Goal: Task Accomplishment & Management: Use online tool/utility

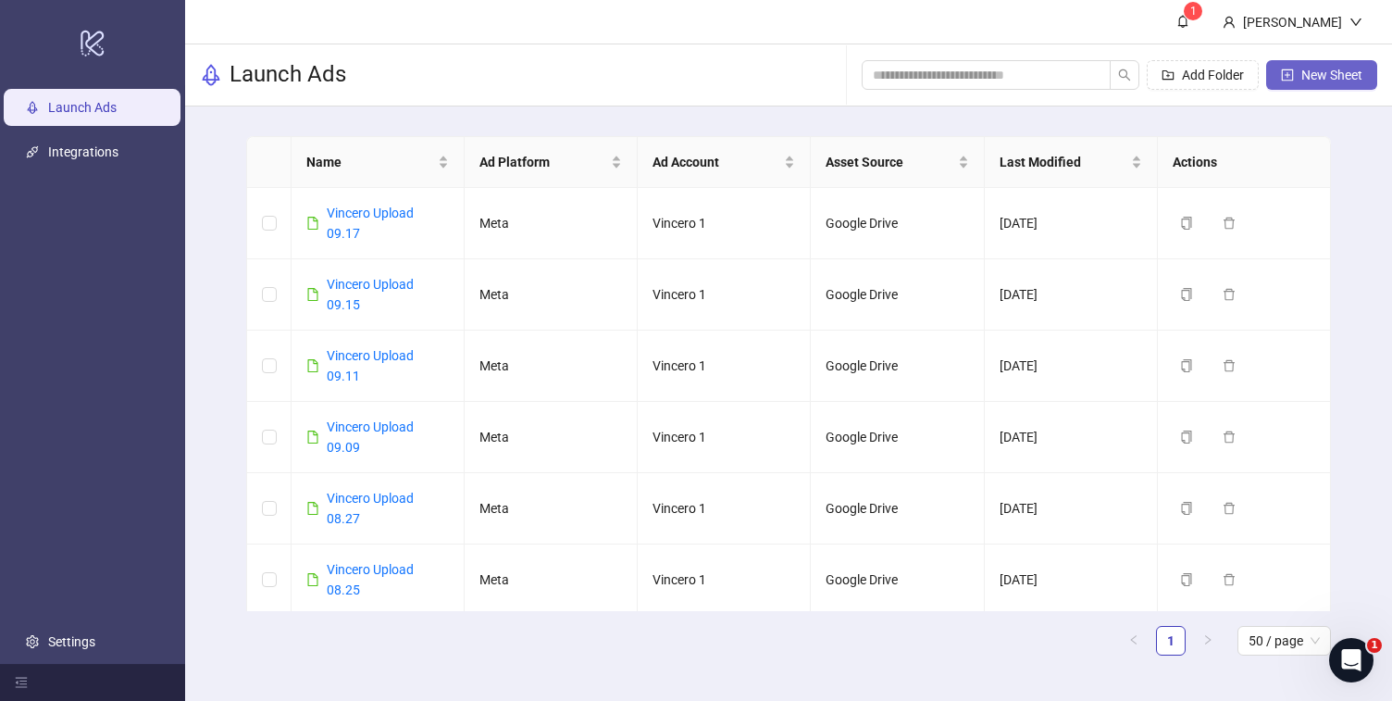
click at [1306, 77] on span "New Sheet" at bounding box center [1331, 75] width 61 height 15
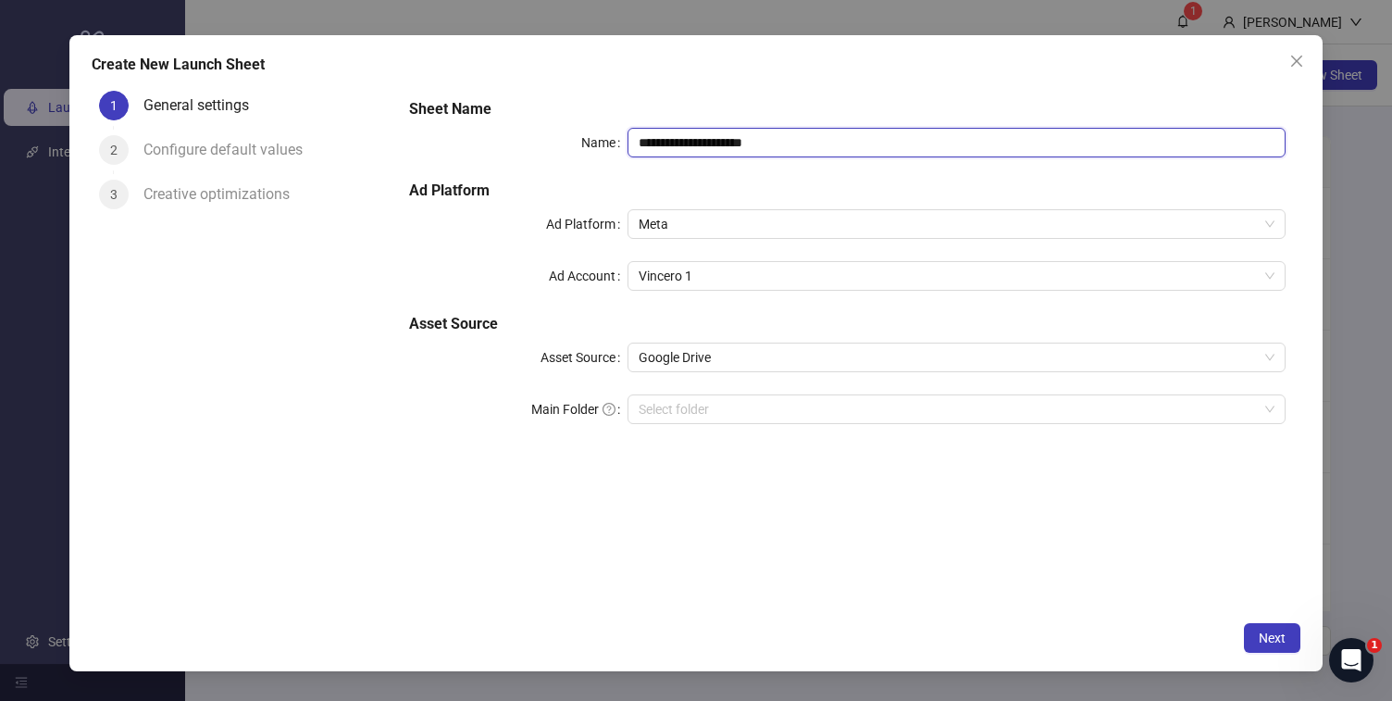
drag, startPoint x: 688, startPoint y: 141, endPoint x: 965, endPoint y: 141, distance: 277.7
click at [965, 141] on input "**********" at bounding box center [955, 143] width 657 height 30
type input "**********"
click at [1263, 633] on span "Next" at bounding box center [1272, 637] width 27 height 15
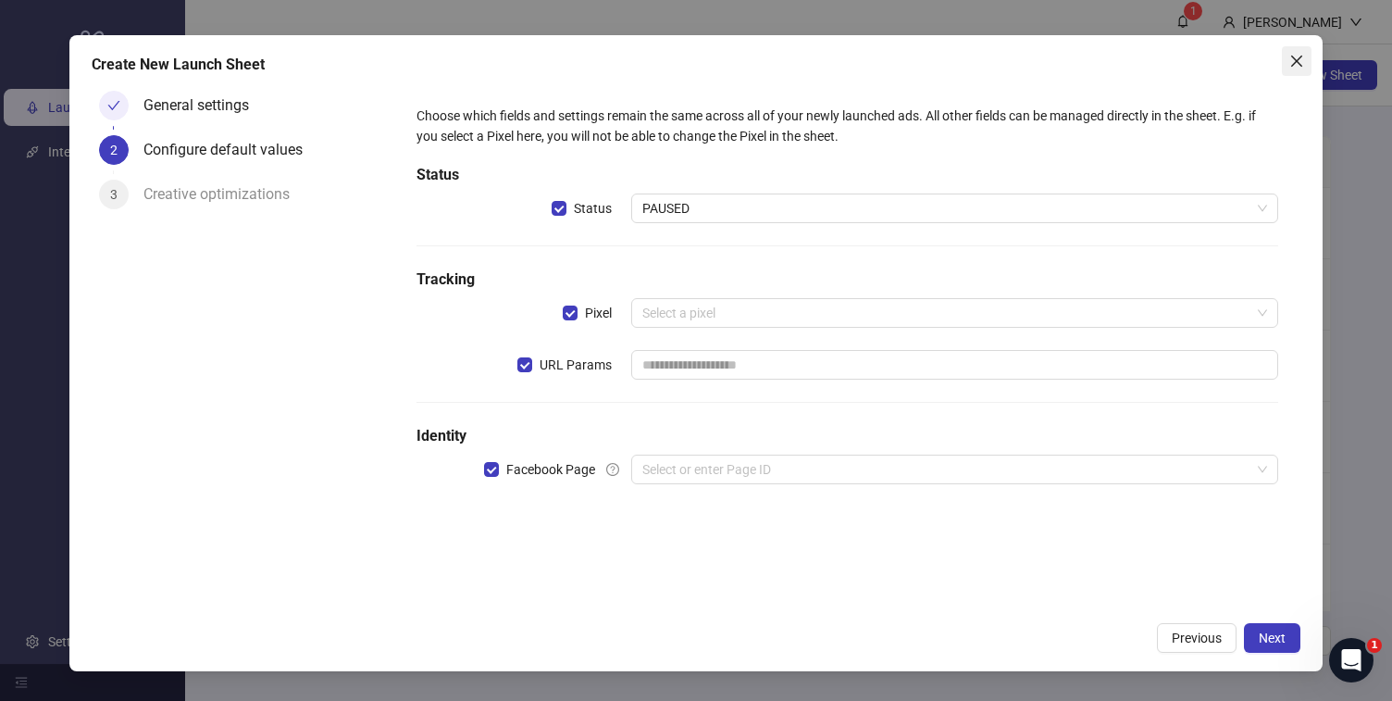
click at [1290, 69] on button "Close" at bounding box center [1297, 61] width 30 height 30
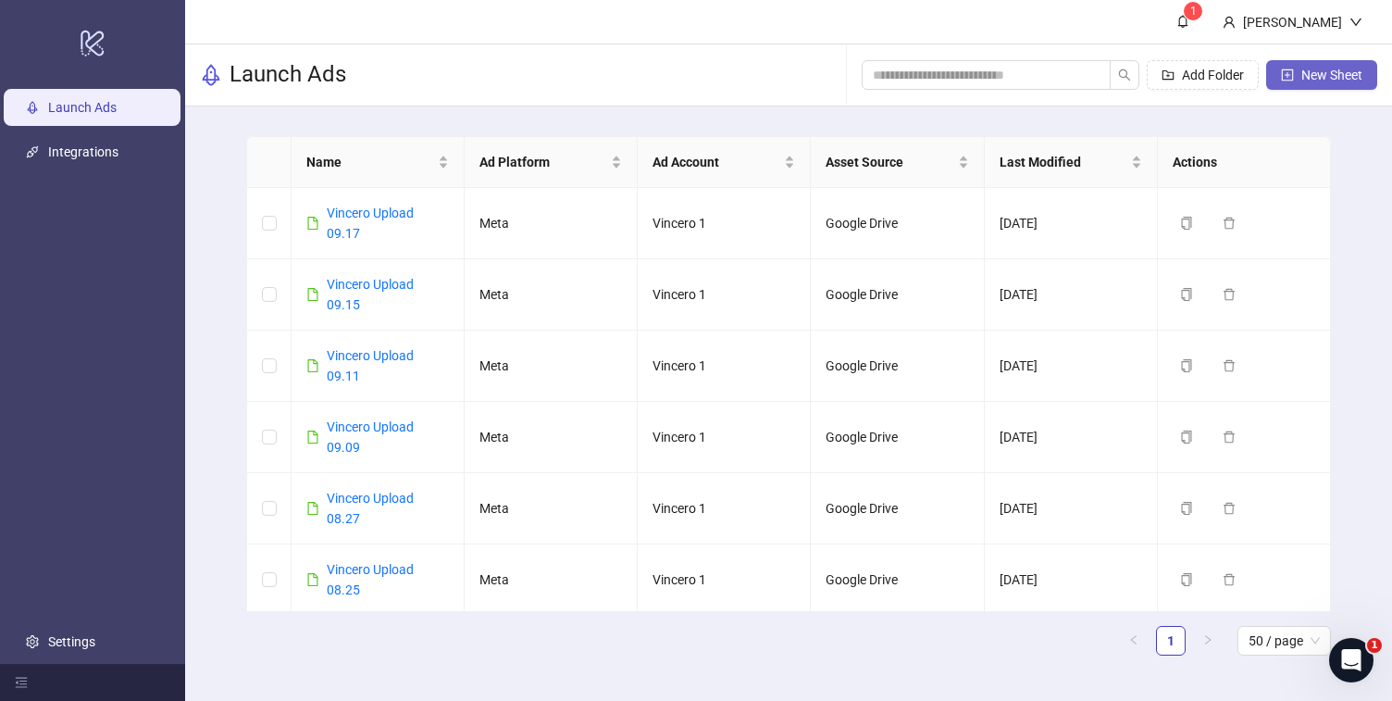
click at [1311, 88] on button "New Sheet" at bounding box center [1321, 75] width 111 height 30
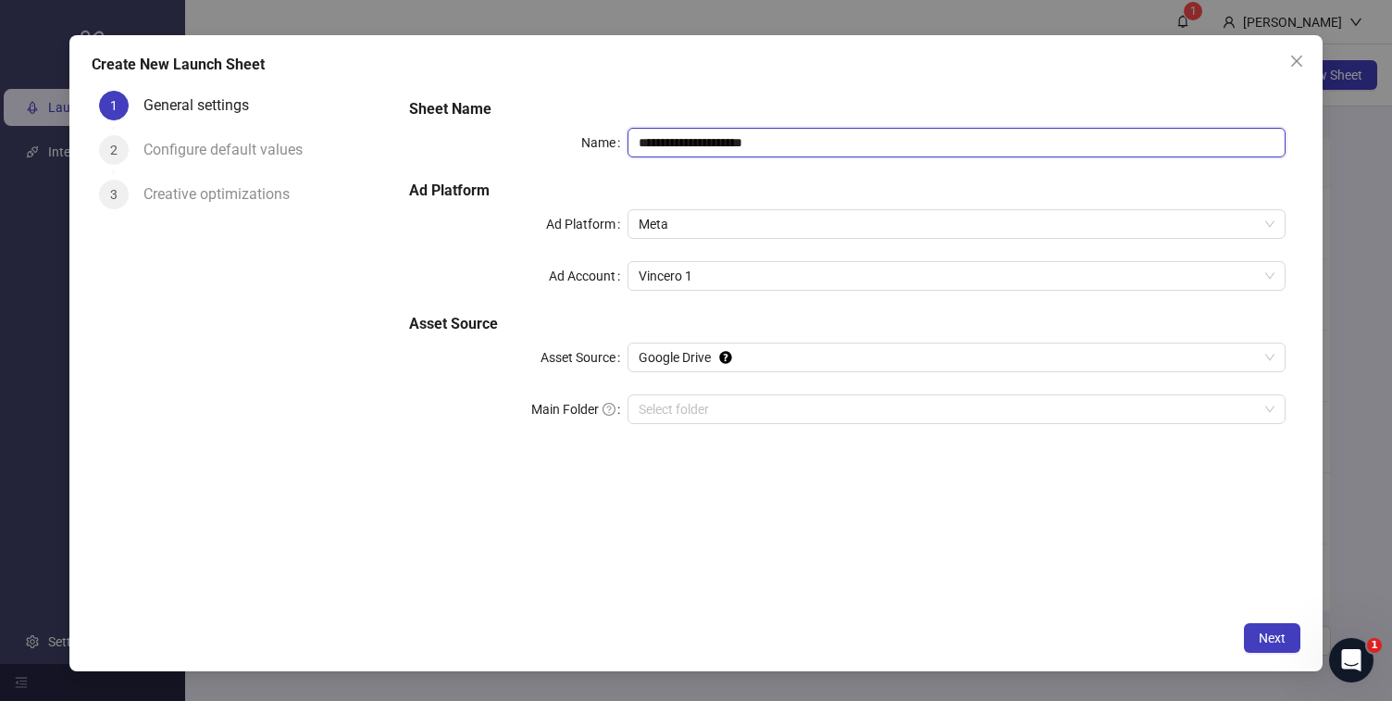
drag, startPoint x: 689, startPoint y: 147, endPoint x: 1105, endPoint y: 155, distance: 415.6
click at [1105, 155] on input "**********" at bounding box center [955, 143] width 657 height 30
click at [879, 289] on div "Vincero 1" at bounding box center [955, 276] width 657 height 30
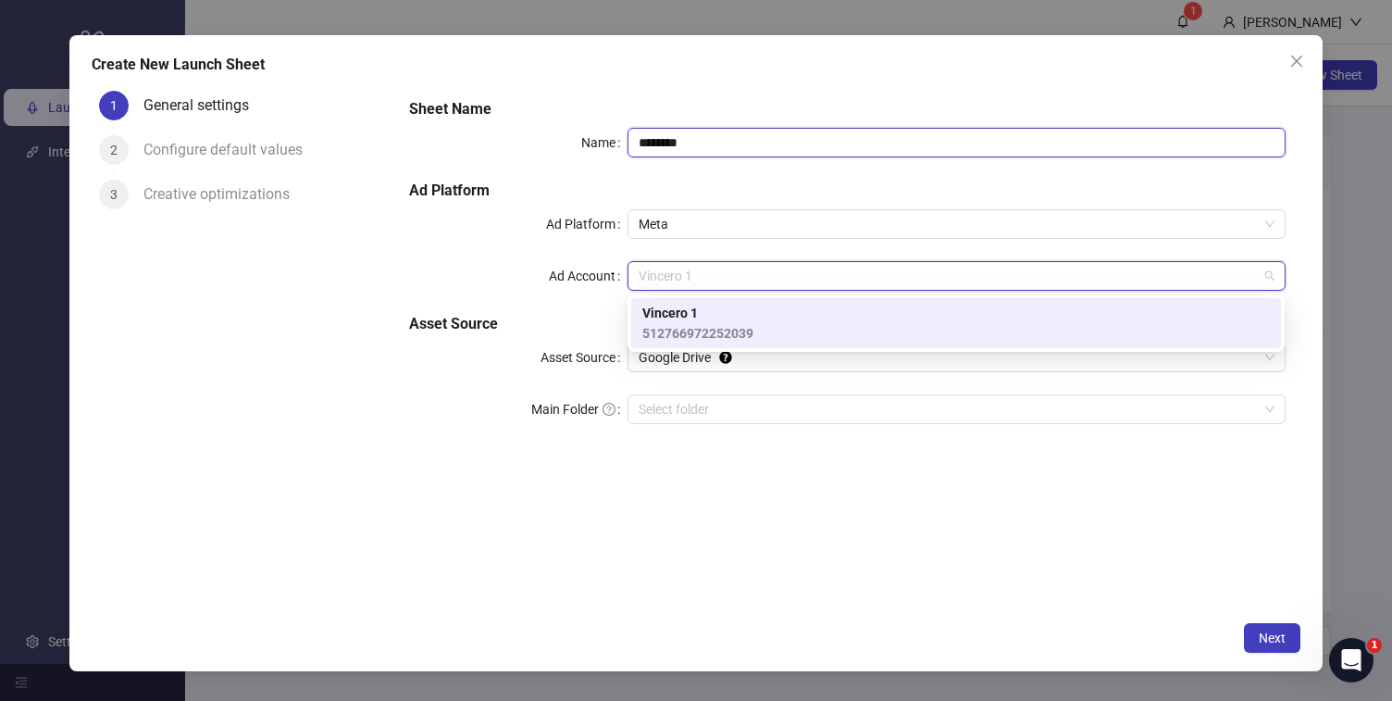
click at [888, 140] on input "*******" at bounding box center [955, 143] width 657 height 30
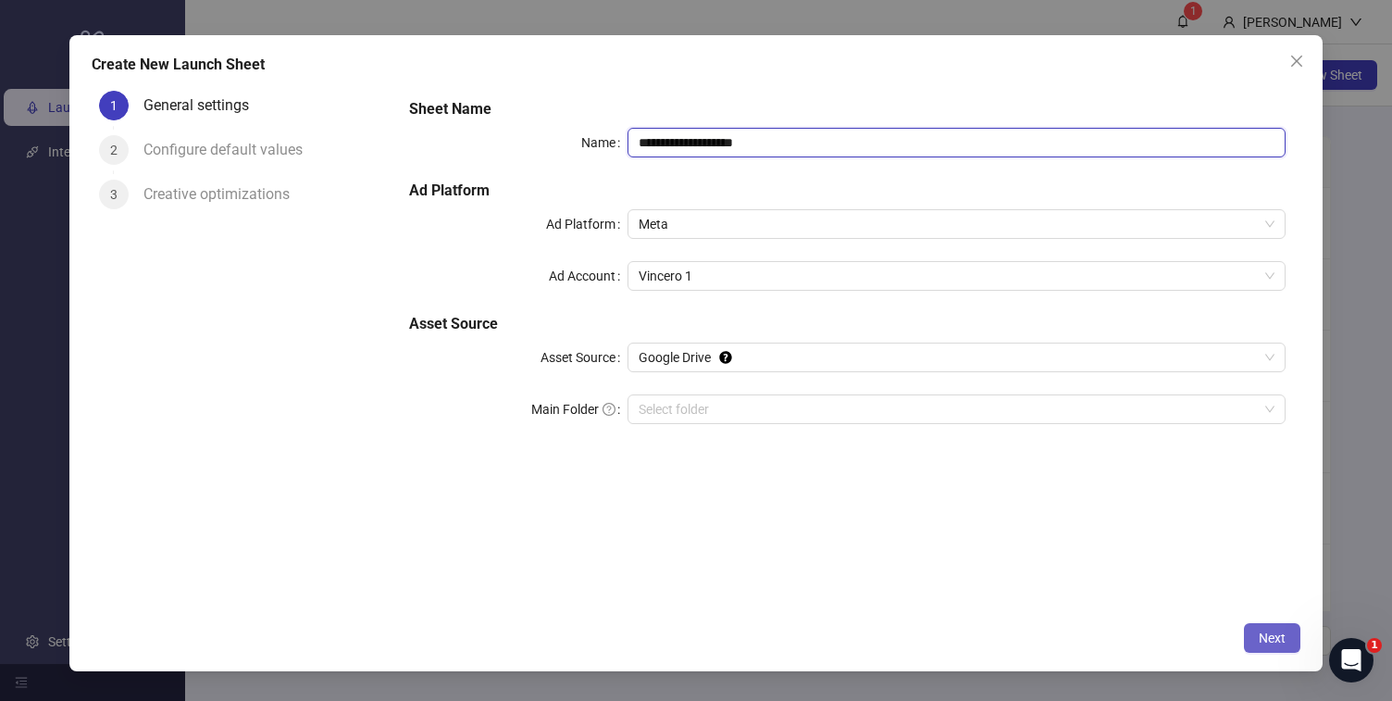
type input "**********"
click at [1291, 647] on button "Next" at bounding box center [1272, 638] width 56 height 30
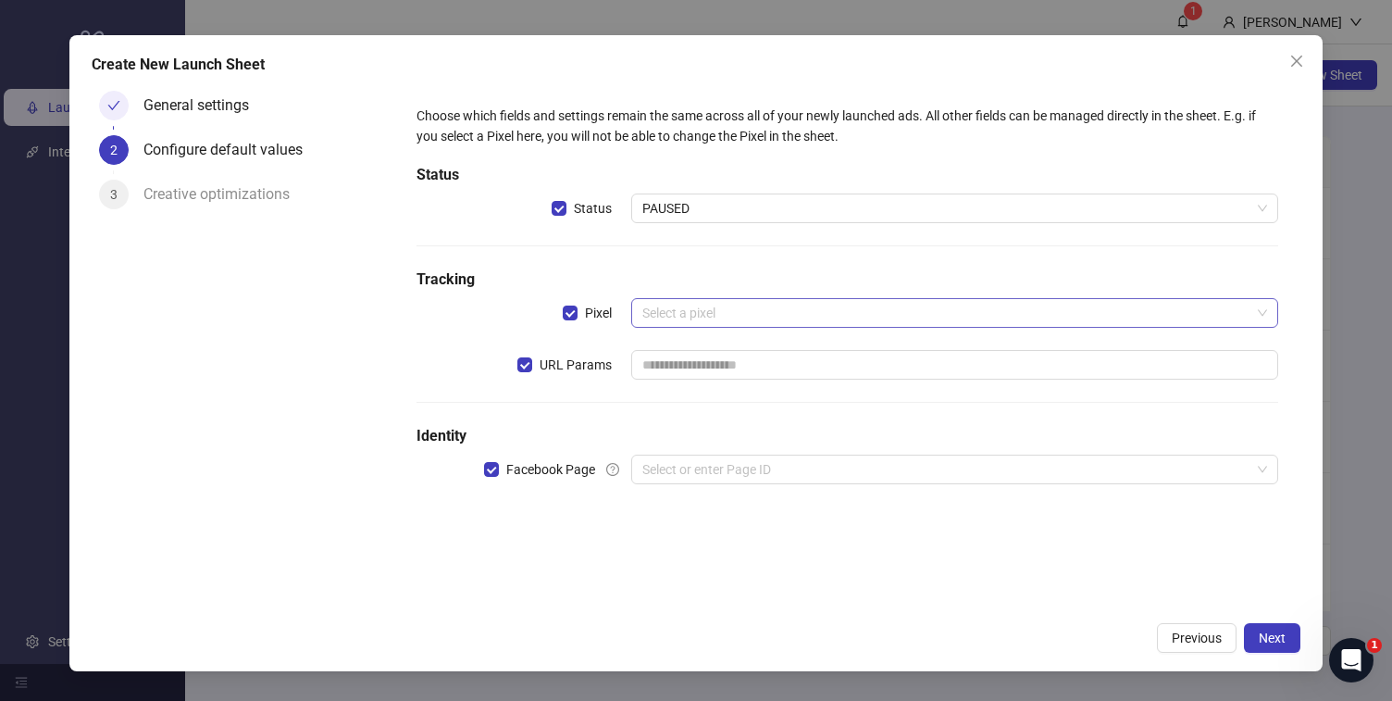
click at [706, 311] on input "search" at bounding box center [945, 313] width 607 height 28
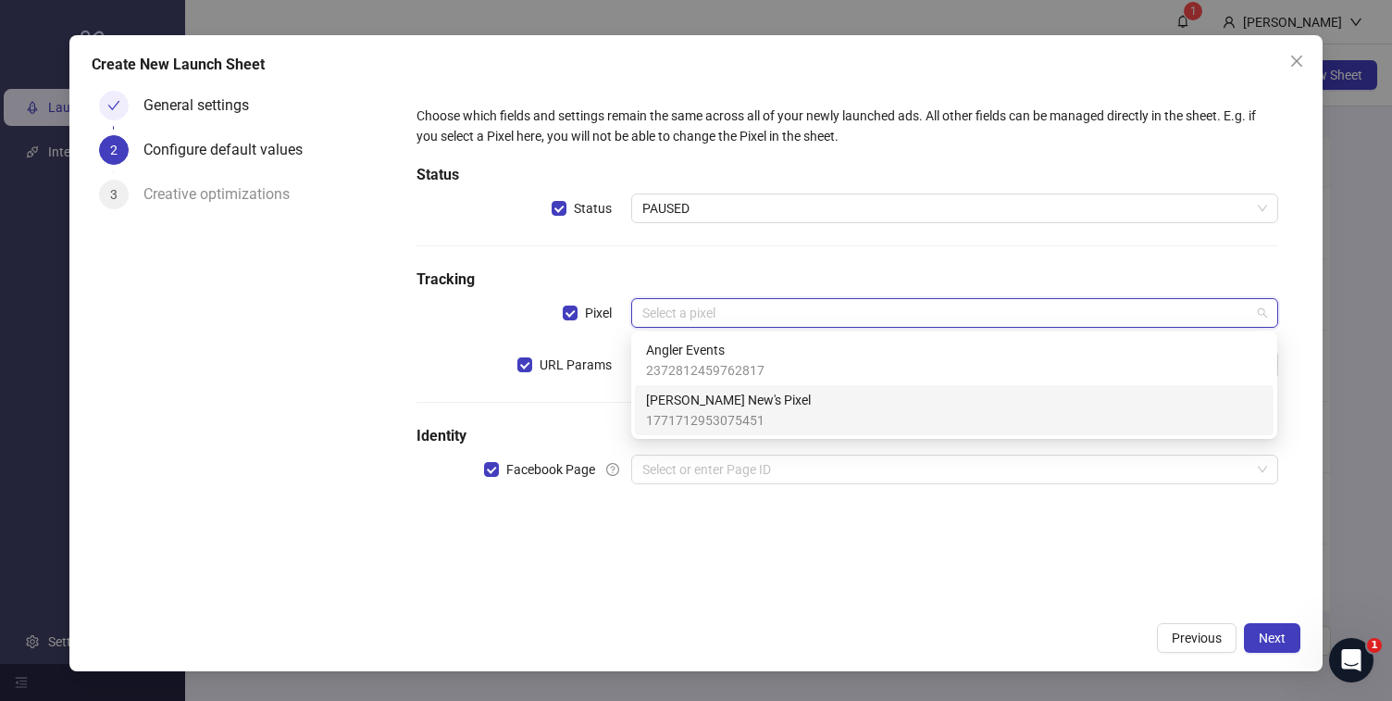
click at [719, 415] on span "1771712953075451" at bounding box center [728, 420] width 165 height 20
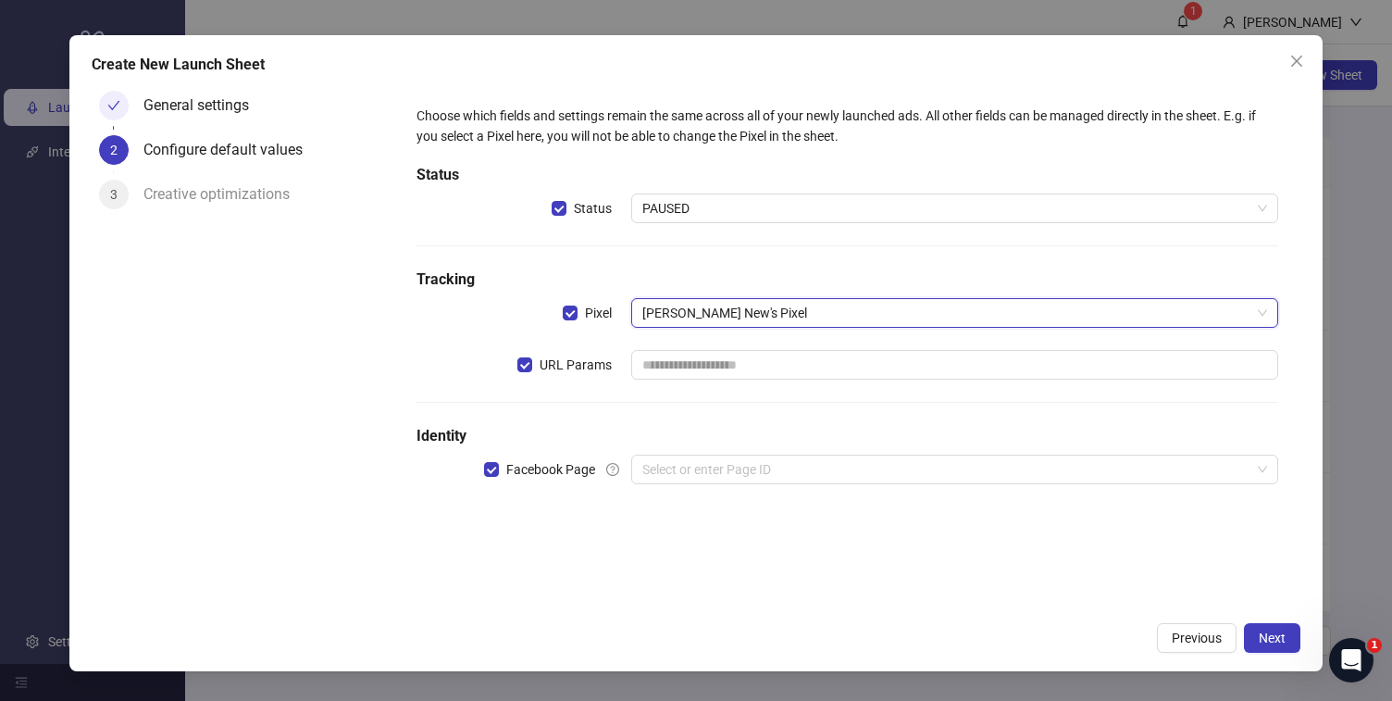
click at [700, 408] on div "Choose which fields and settings remain the same across all of your newly launc…" at bounding box center [847, 306] width 876 height 416
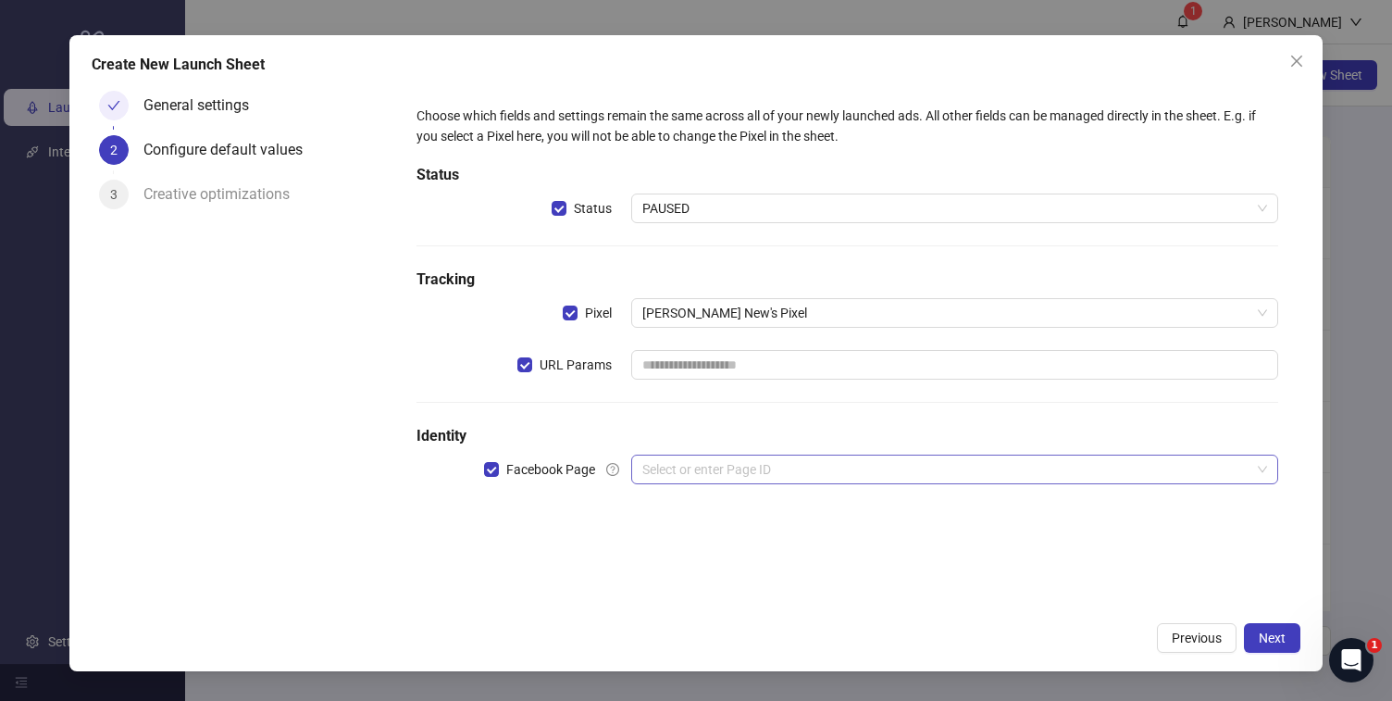
click at [686, 469] on input "search" at bounding box center [945, 469] width 607 height 28
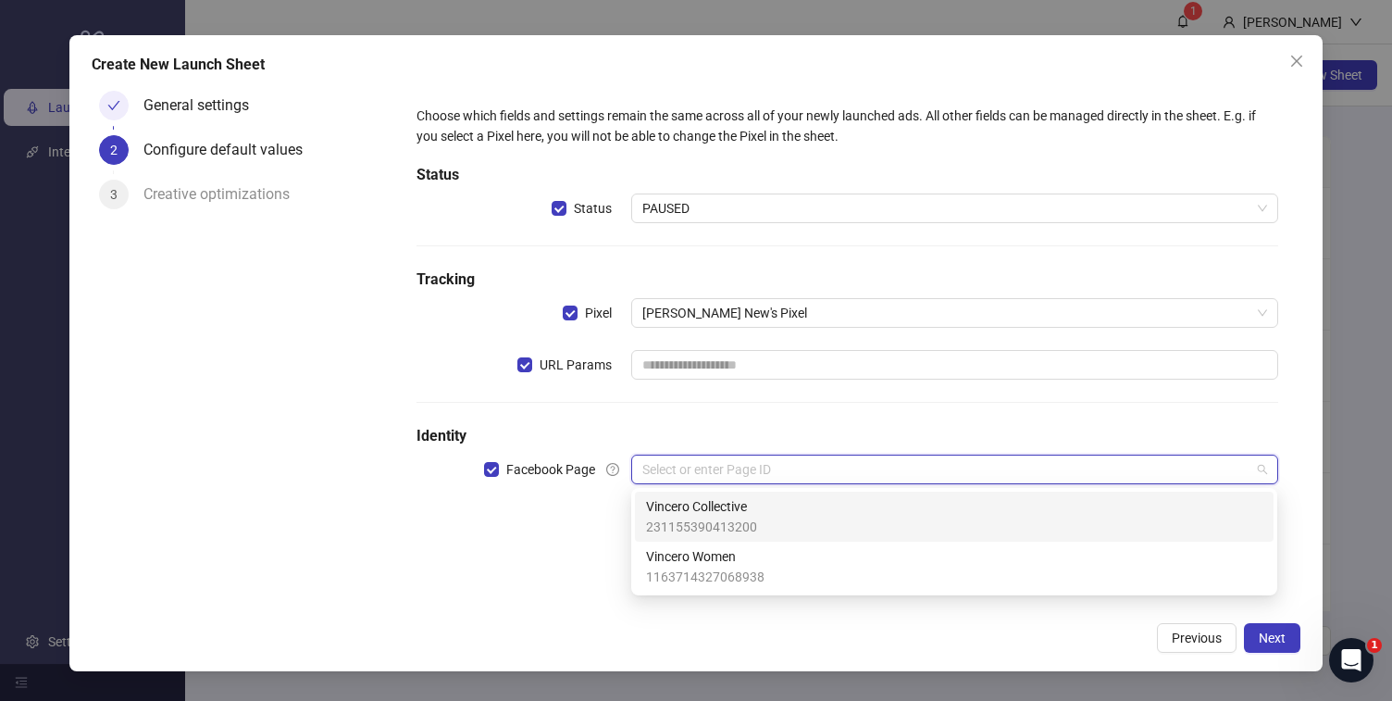
click at [684, 512] on span "Vincero Collective" at bounding box center [701, 506] width 111 height 20
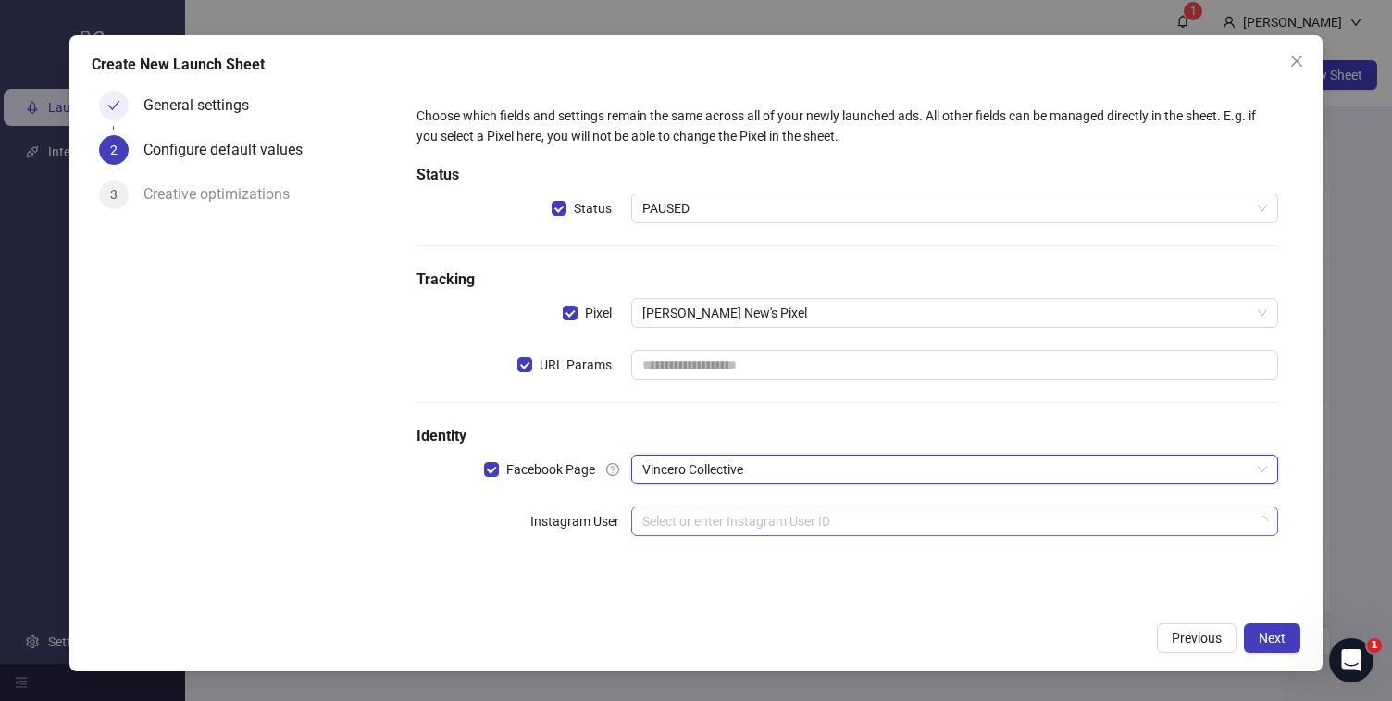
click at [687, 523] on input "search" at bounding box center [945, 521] width 607 height 28
click at [591, 572] on div "Choose which fields and settings remain the same across all of your newly launc…" at bounding box center [847, 332] width 891 height 482
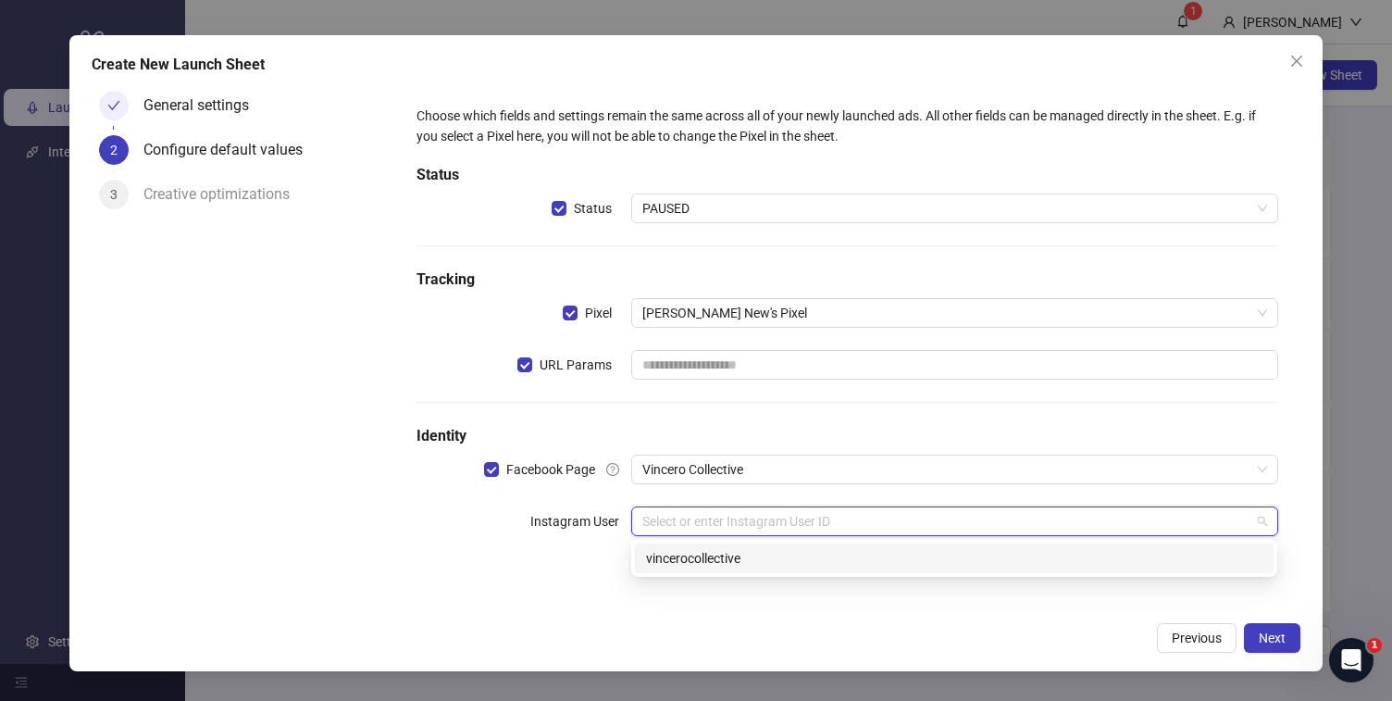
click at [665, 529] on input "search" at bounding box center [945, 521] width 607 height 28
click at [637, 562] on div "vincerocollective" at bounding box center [954, 558] width 639 height 30
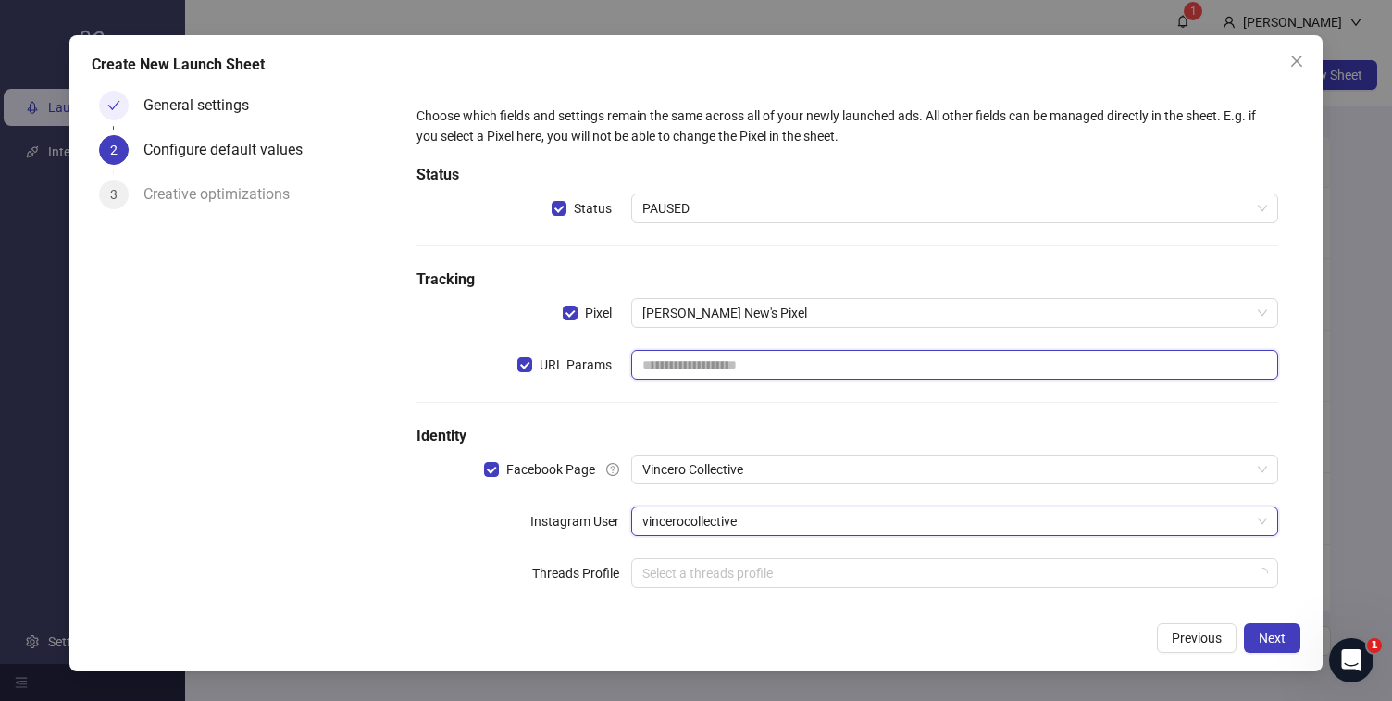
click at [726, 366] on input "text" at bounding box center [954, 365] width 646 height 30
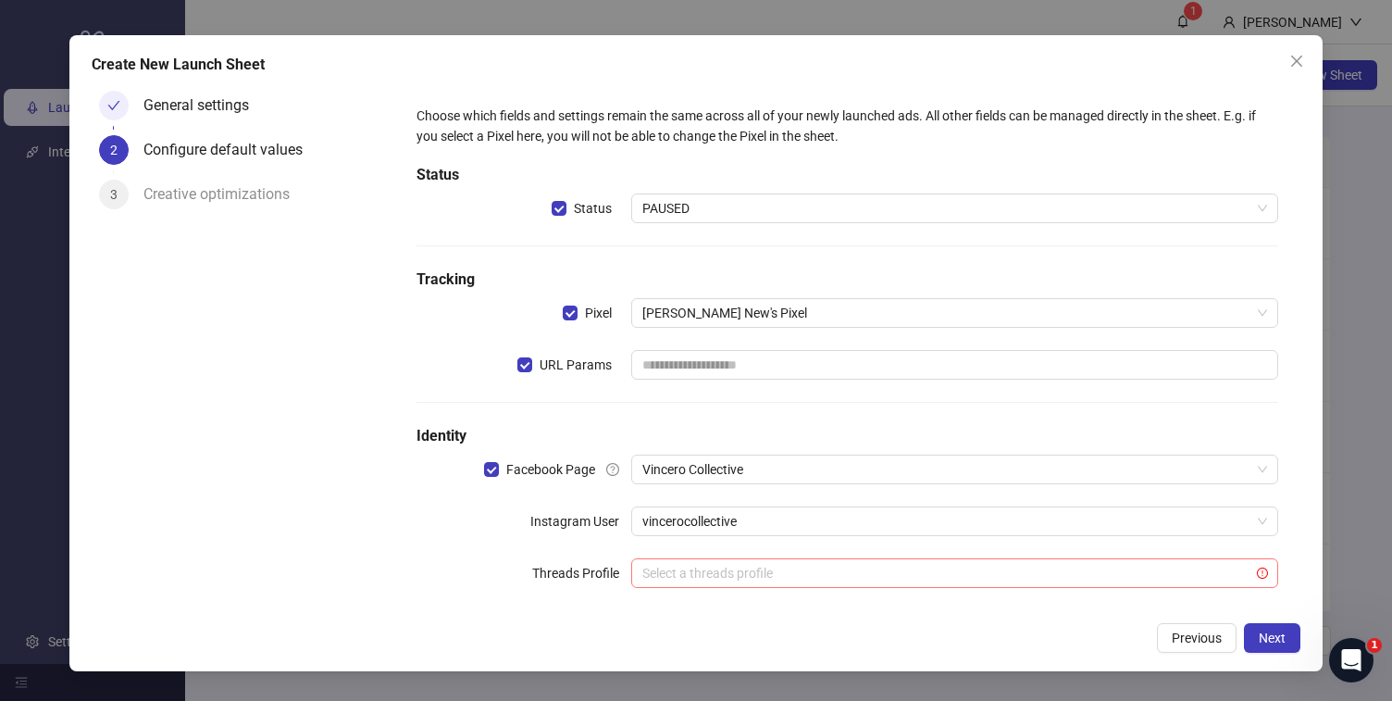
click at [669, 566] on input "search" at bounding box center [945, 573] width 607 height 28
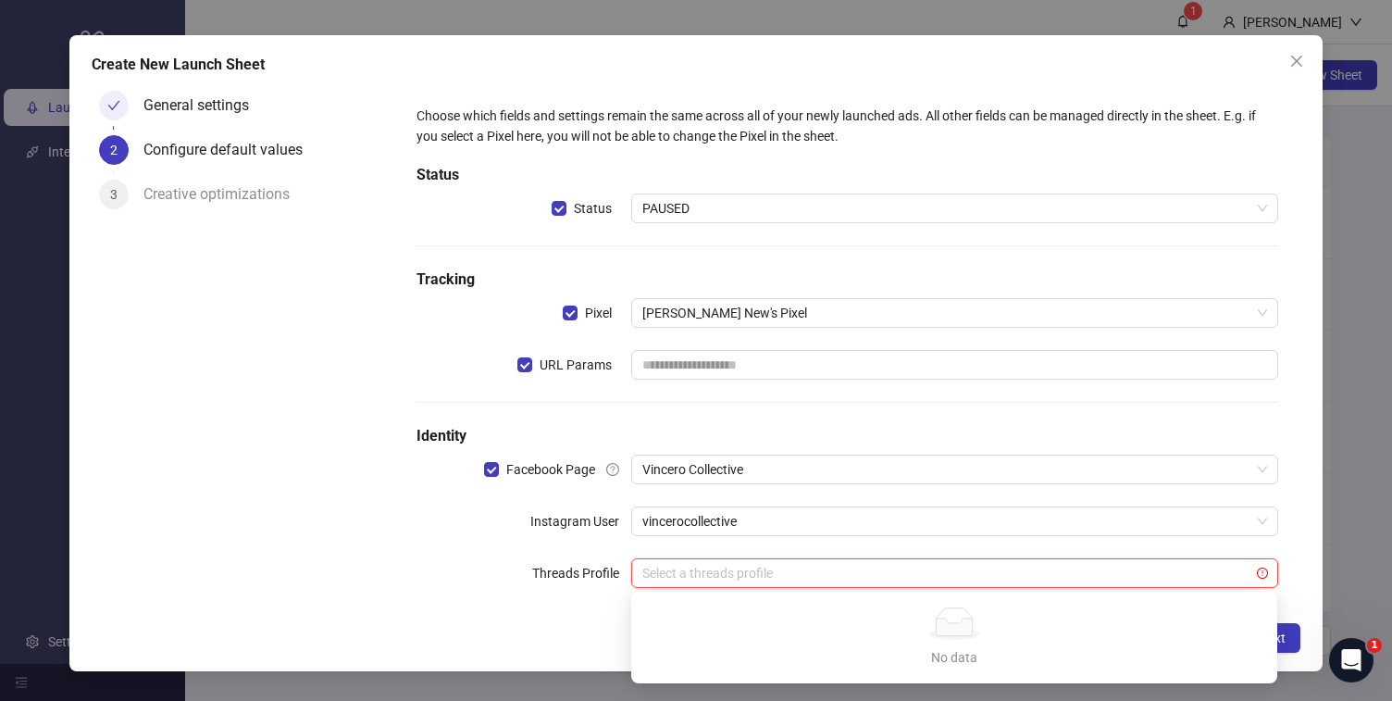
click at [578, 597] on div "Choose which fields and settings remain the same across all of your newly launc…" at bounding box center [847, 357] width 876 height 519
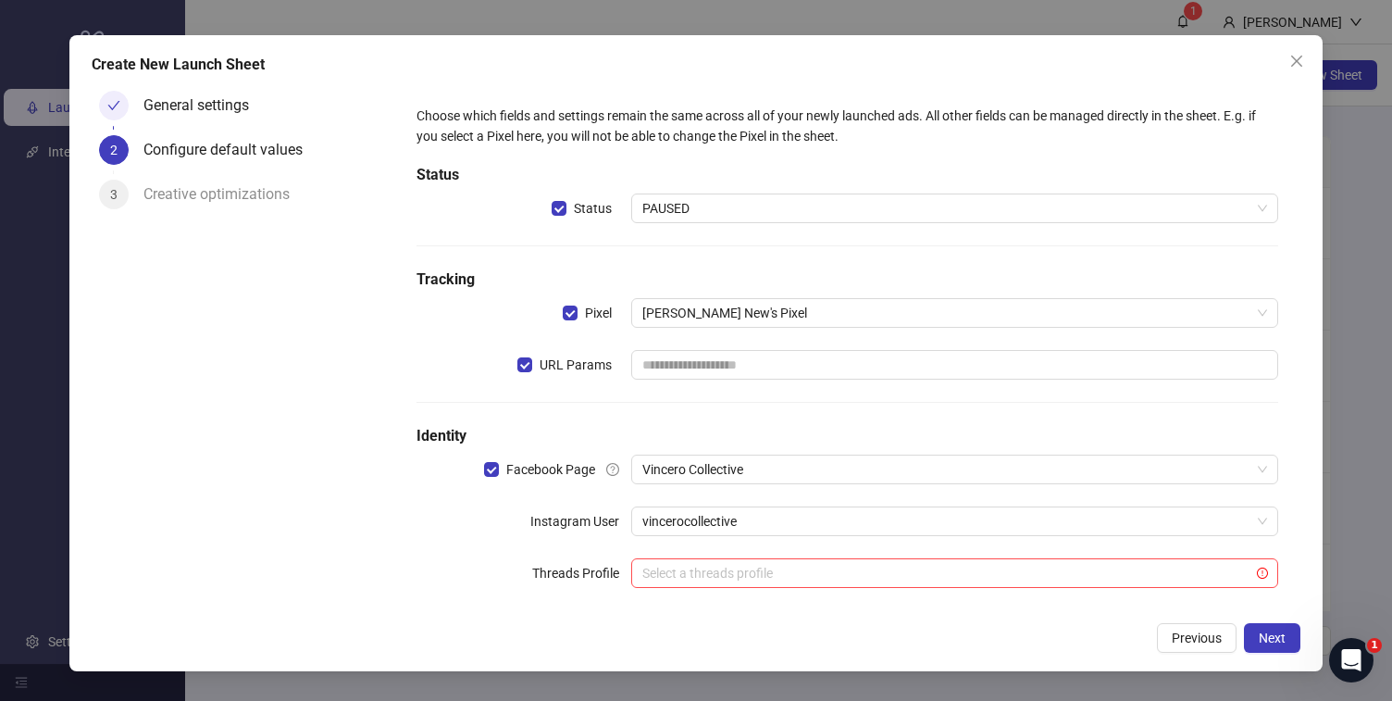
click at [771, 391] on div "Choose which fields and settings remain the same across all of your newly launc…" at bounding box center [847, 357] width 876 height 519
click at [774, 364] on input "text" at bounding box center [954, 365] width 646 height 30
type input "**********"
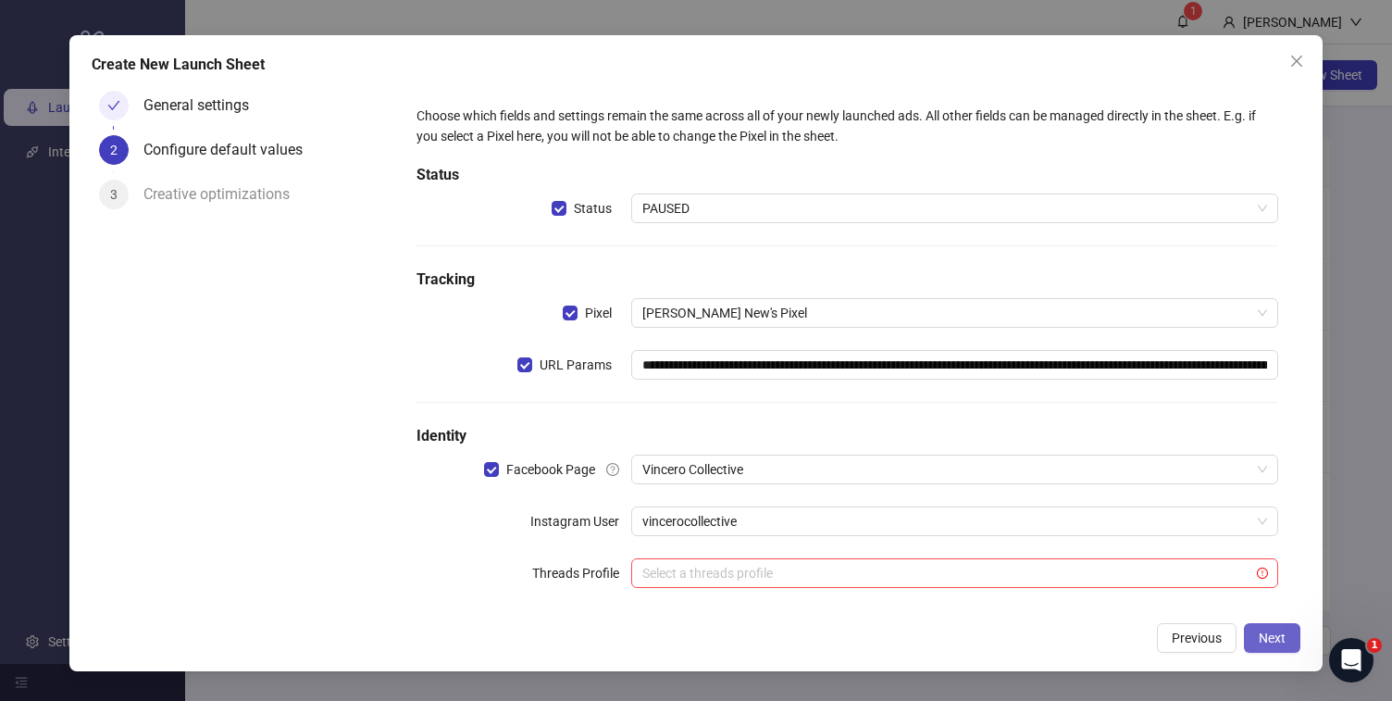
click at [1269, 646] on button "Next" at bounding box center [1272, 638] width 56 height 30
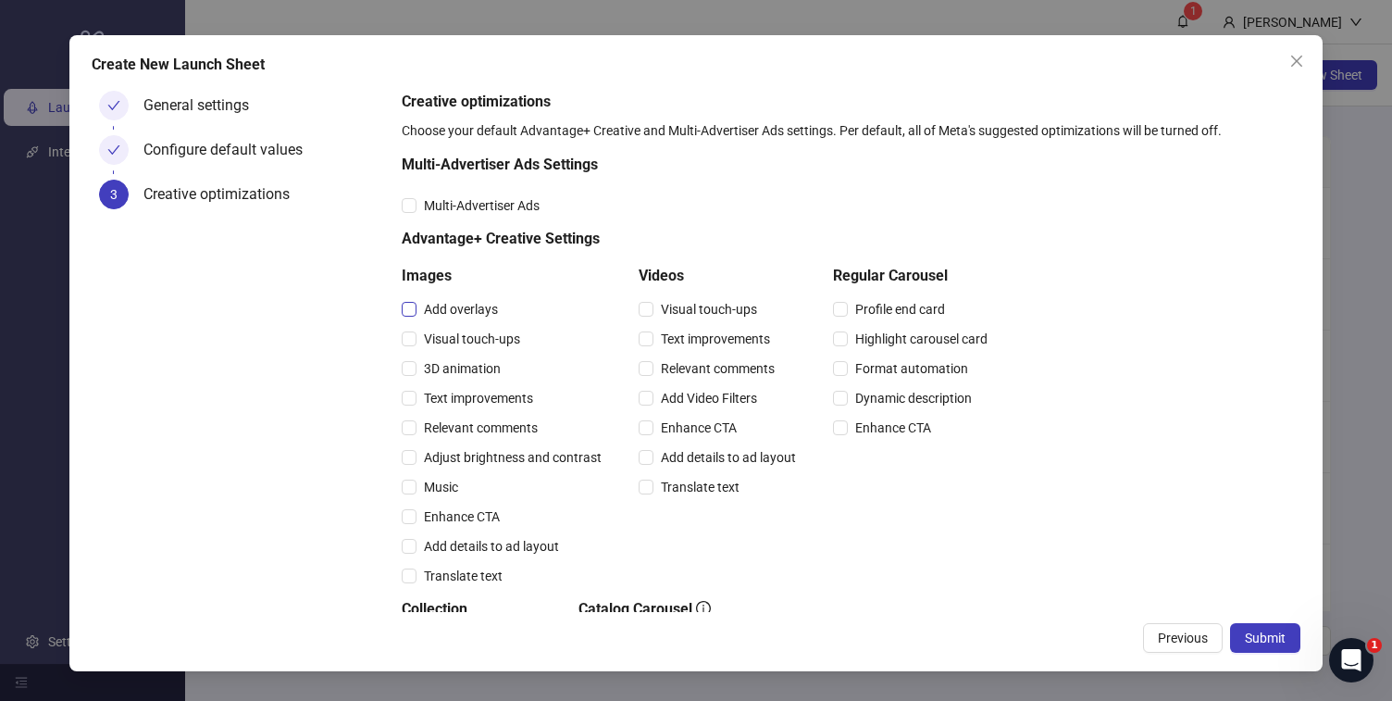
click at [449, 312] on span "Add overlays" at bounding box center [460, 309] width 89 height 20
click at [449, 334] on span "Visual touch-ups" at bounding box center [471, 339] width 111 height 20
click at [449, 358] on div "3D animation" at bounding box center [505, 368] width 207 height 20
click at [453, 371] on span "3D animation" at bounding box center [462, 368] width 92 height 20
click at [453, 389] on span "Text improvements" at bounding box center [478, 398] width 124 height 20
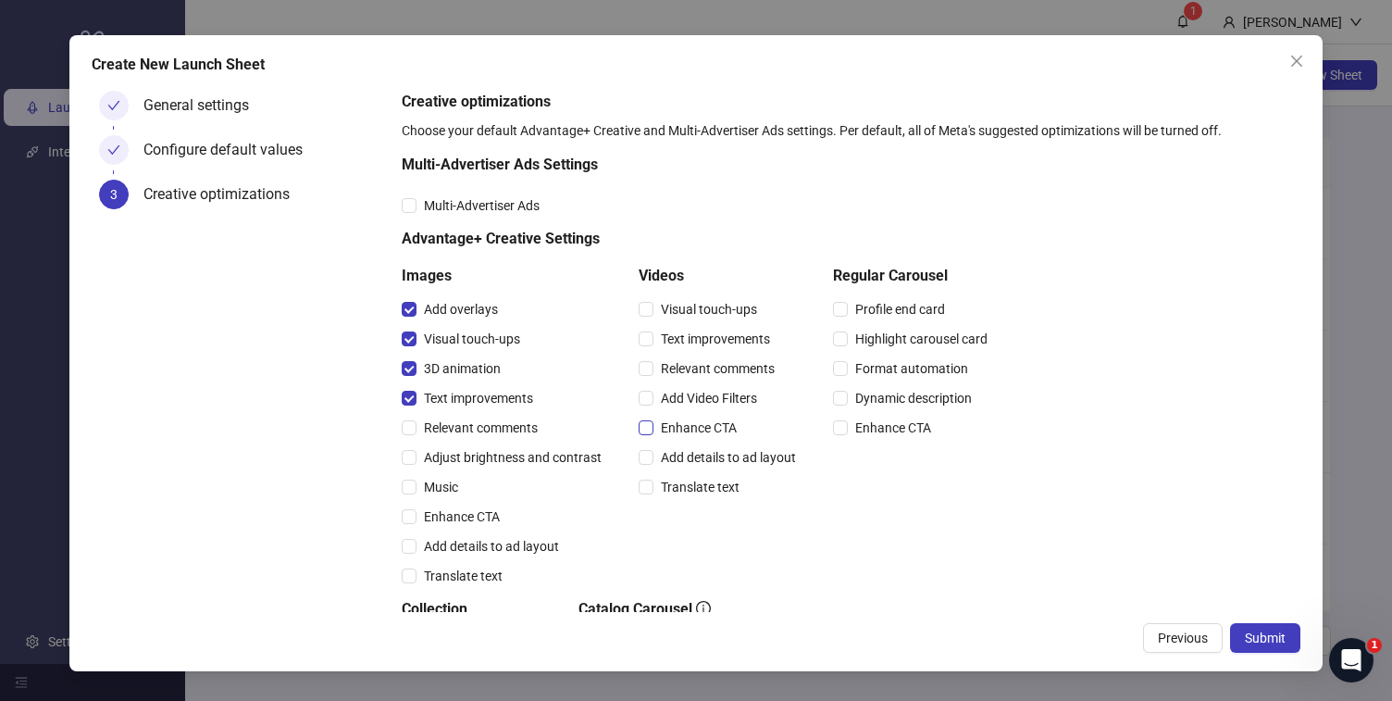
click at [677, 429] on span "Enhance CTA" at bounding box center [698, 427] width 91 height 20
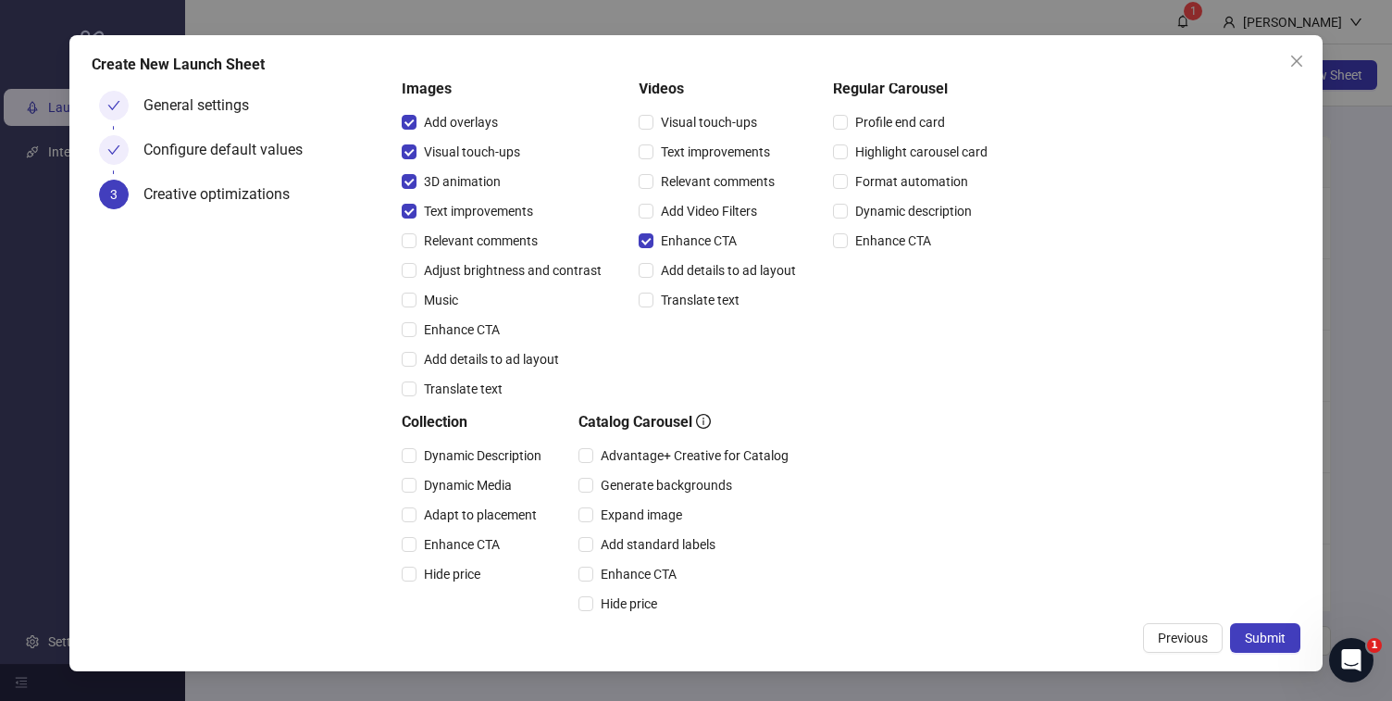
scroll to position [204, 0]
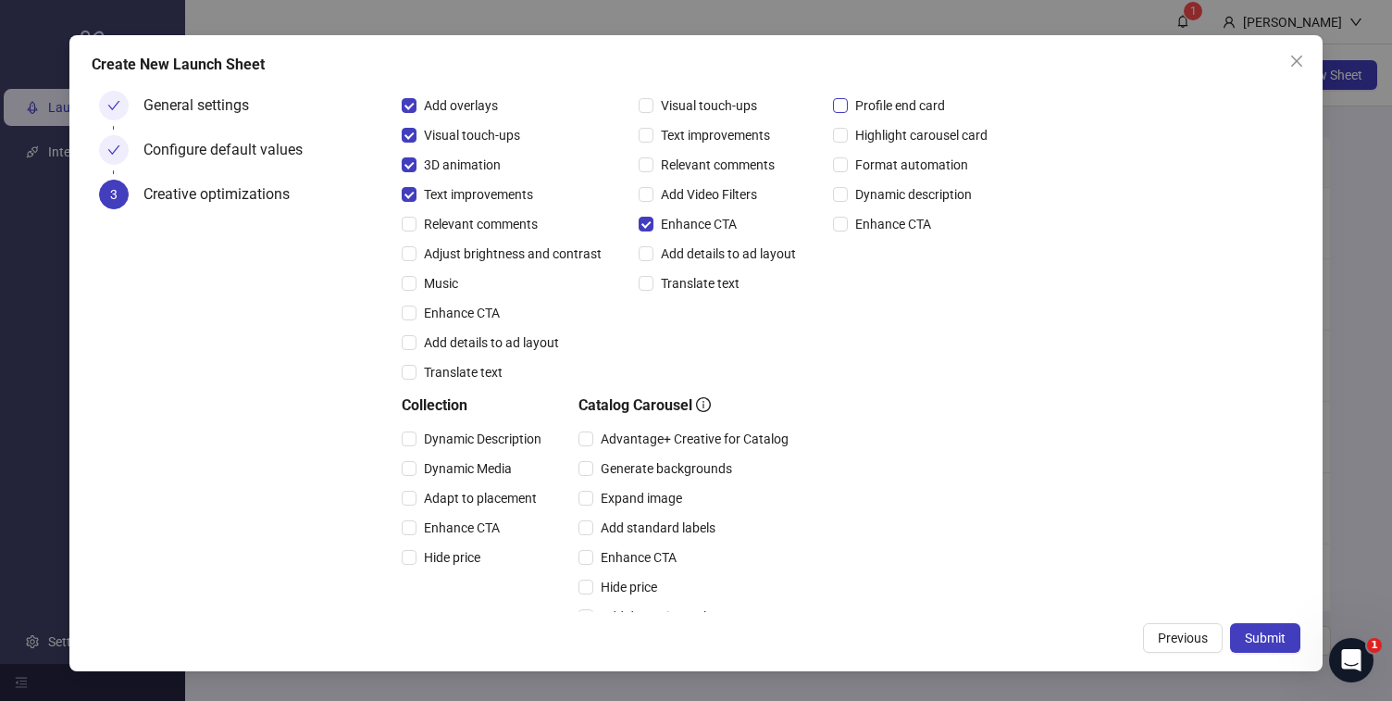
click at [899, 105] on span "Profile end card" at bounding box center [900, 105] width 105 height 20
click at [458, 528] on span "Enhance CTA" at bounding box center [461, 527] width 91 height 20
click at [410, 547] on div "Hide price" at bounding box center [475, 557] width 147 height 20
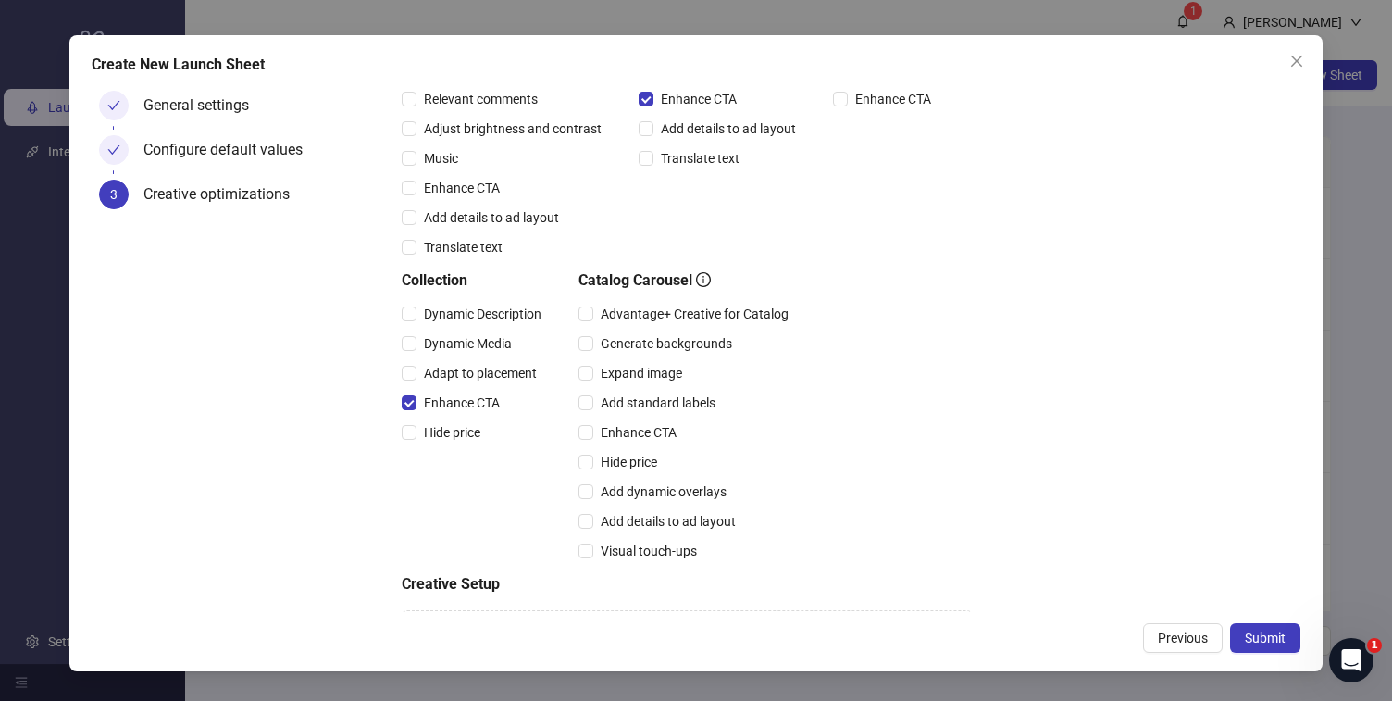
scroll to position [415, 0]
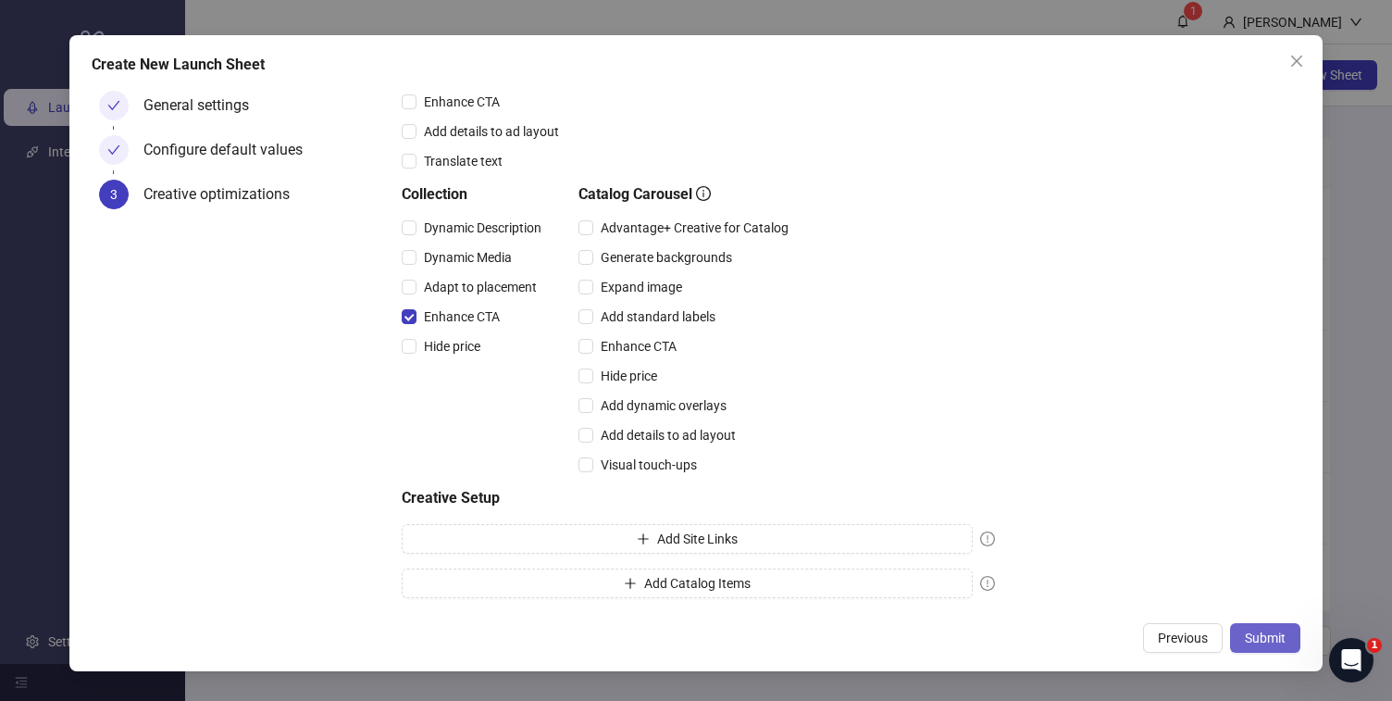
click at [1283, 636] on span "Submit" at bounding box center [1265, 637] width 41 height 15
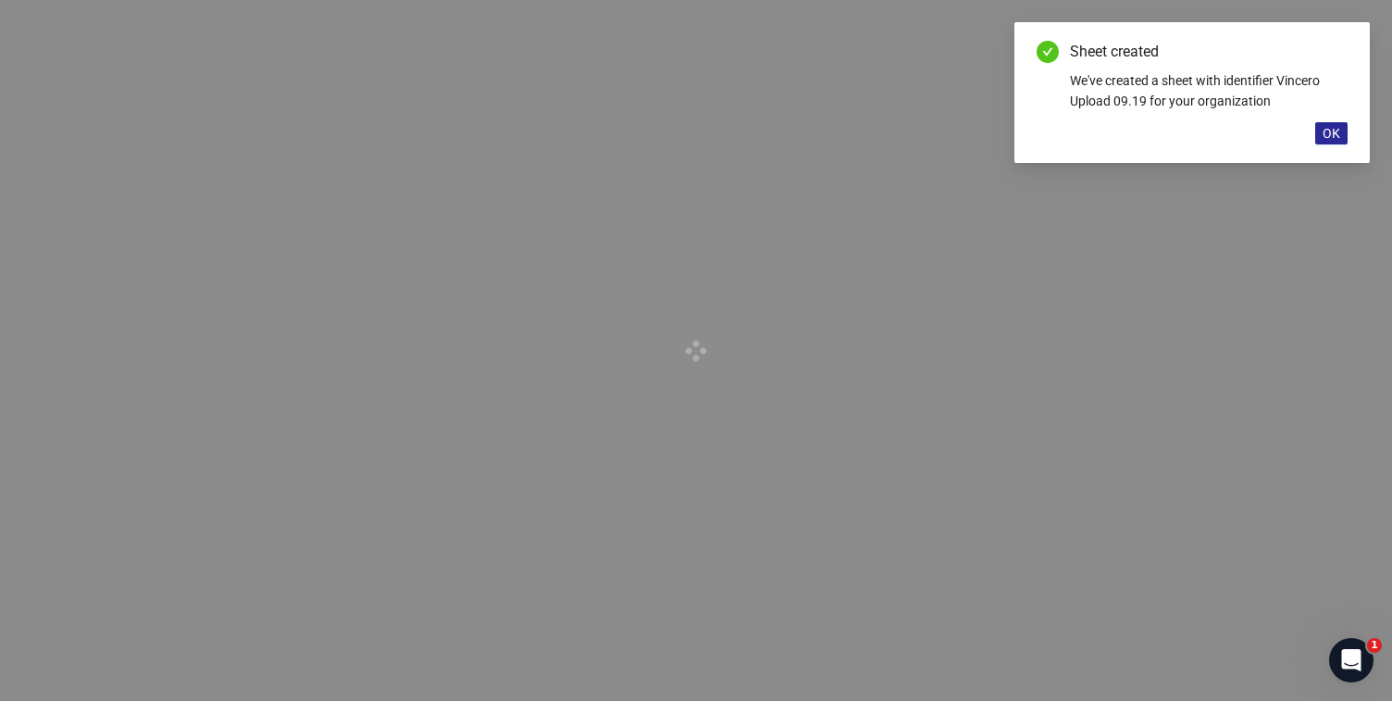
click at [1332, 142] on button "OK" at bounding box center [1331, 133] width 32 height 22
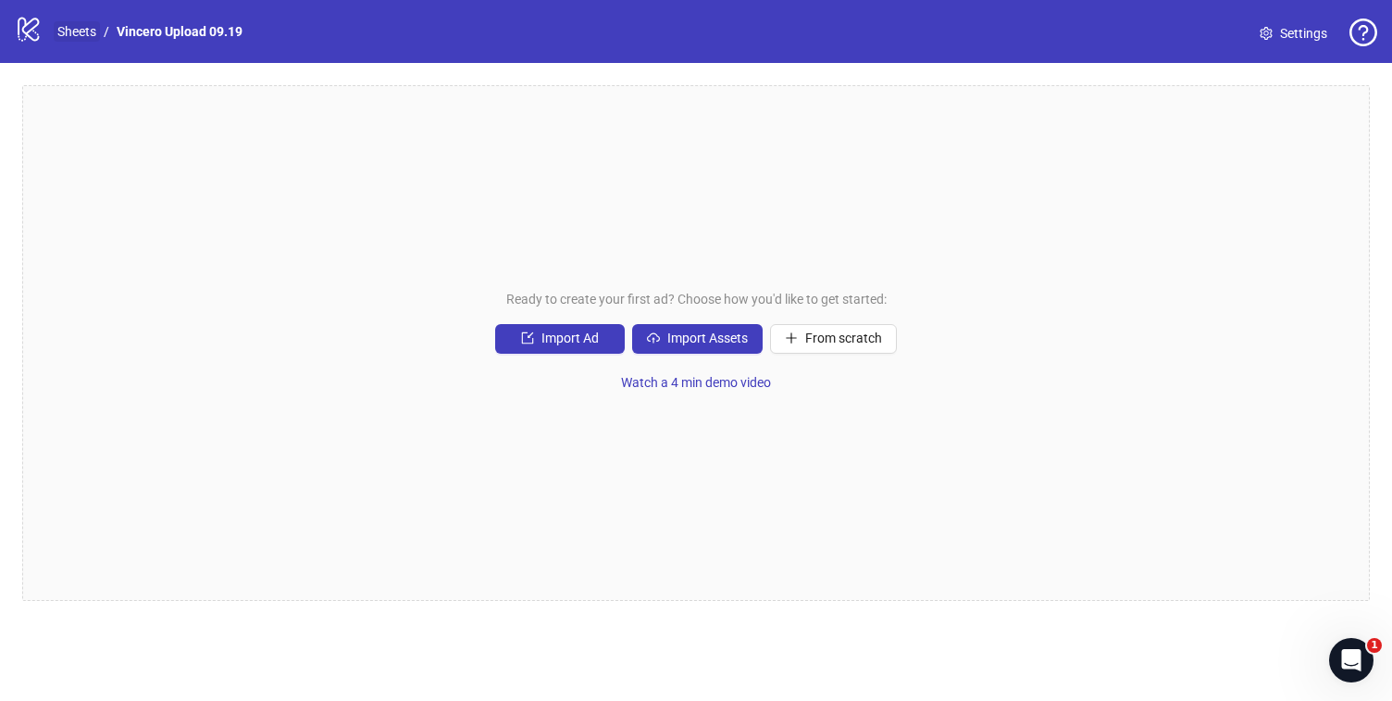
click at [89, 30] on link "Sheets" at bounding box center [77, 31] width 46 height 20
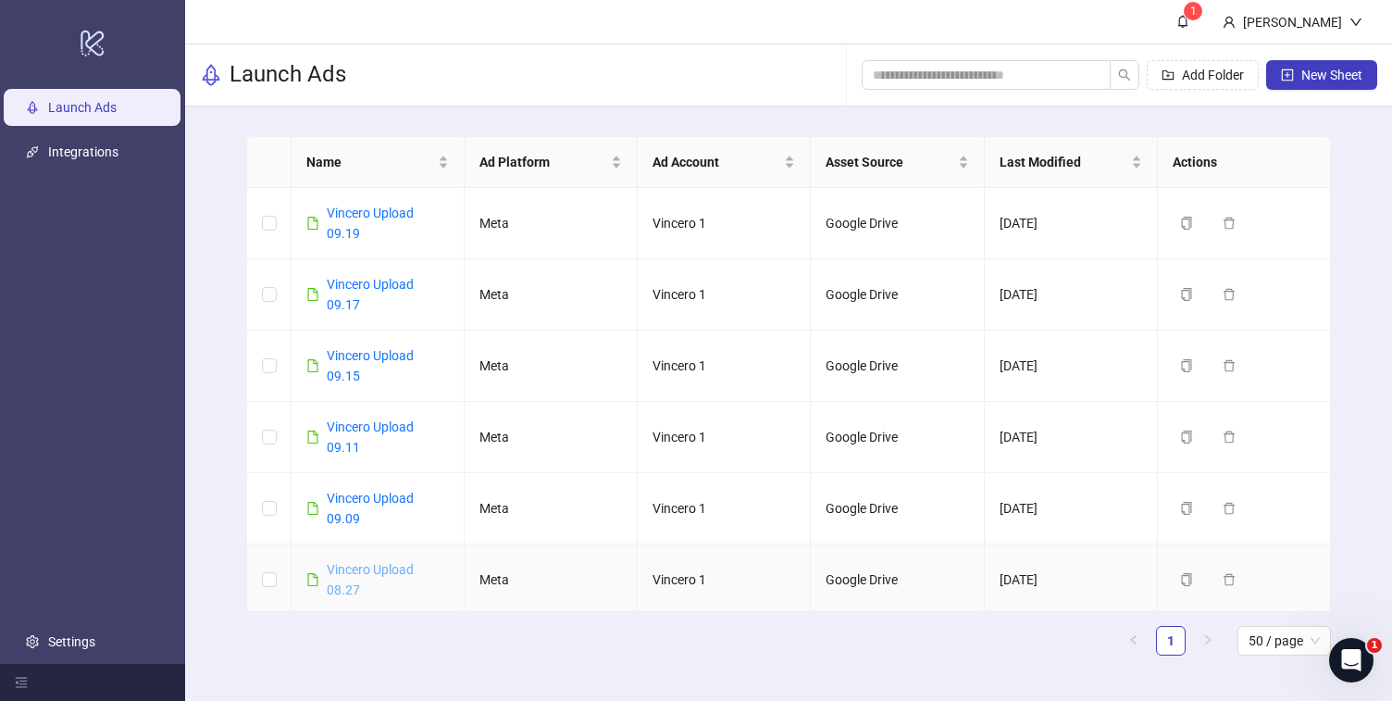
click at [342, 586] on link "Vincero Upload 08.27" at bounding box center [370, 579] width 87 height 35
click at [355, 373] on link "Vincero Upload 09.15" at bounding box center [370, 365] width 87 height 35
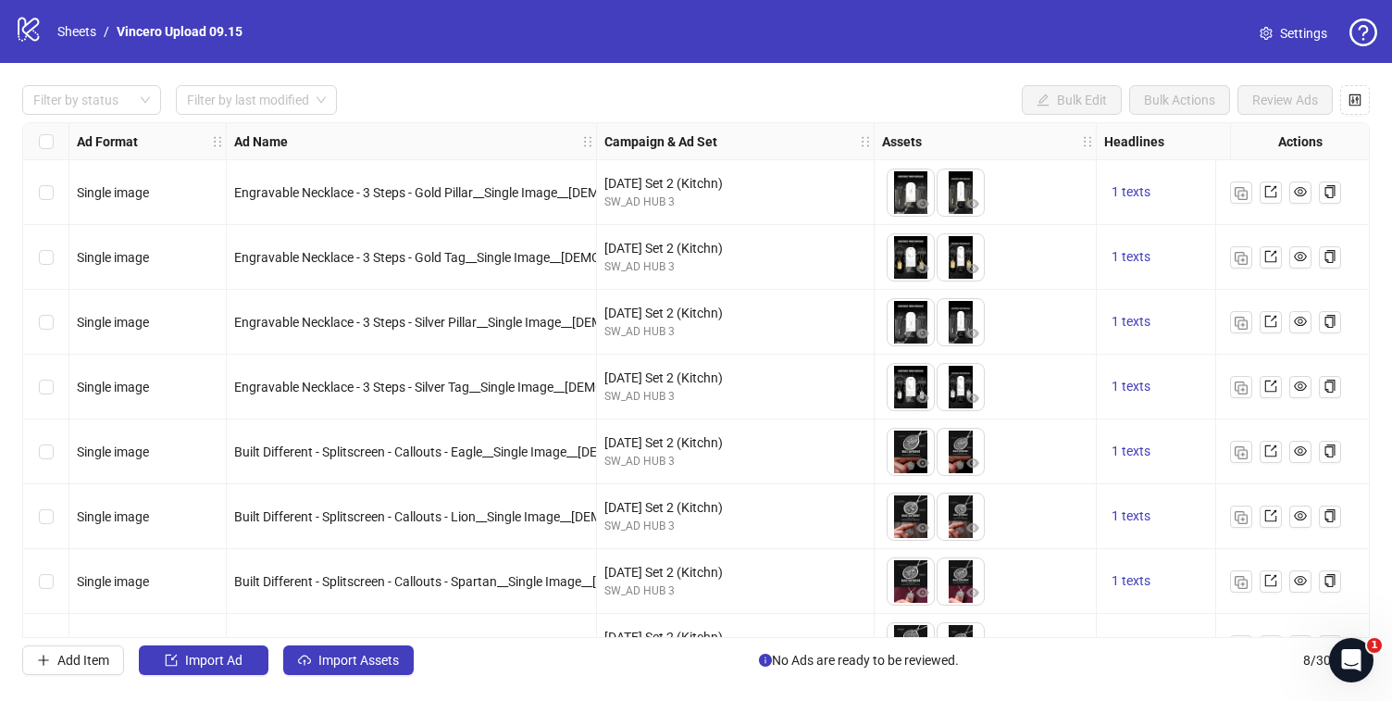
click at [1298, 43] on link "Settings" at bounding box center [1293, 34] width 97 height 30
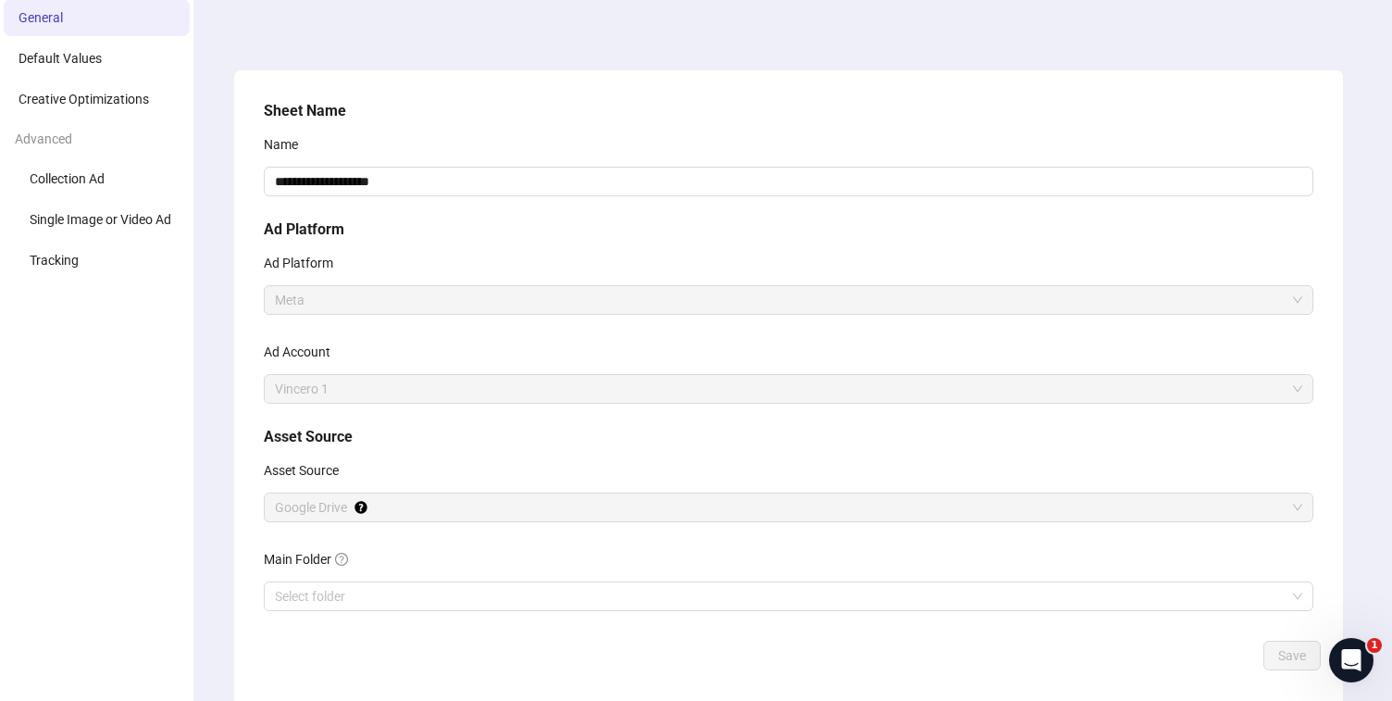
scroll to position [19, 0]
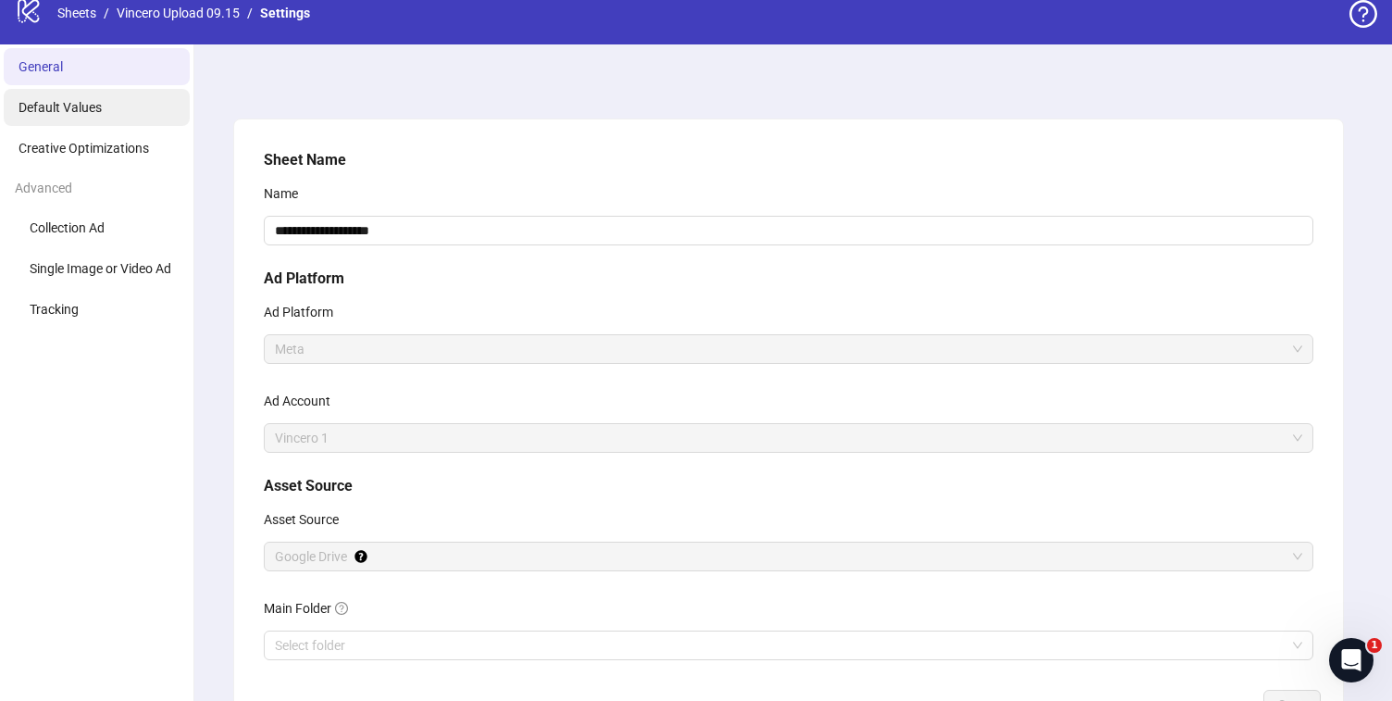
click at [95, 112] on span "Default Values" at bounding box center [60, 107] width 83 height 15
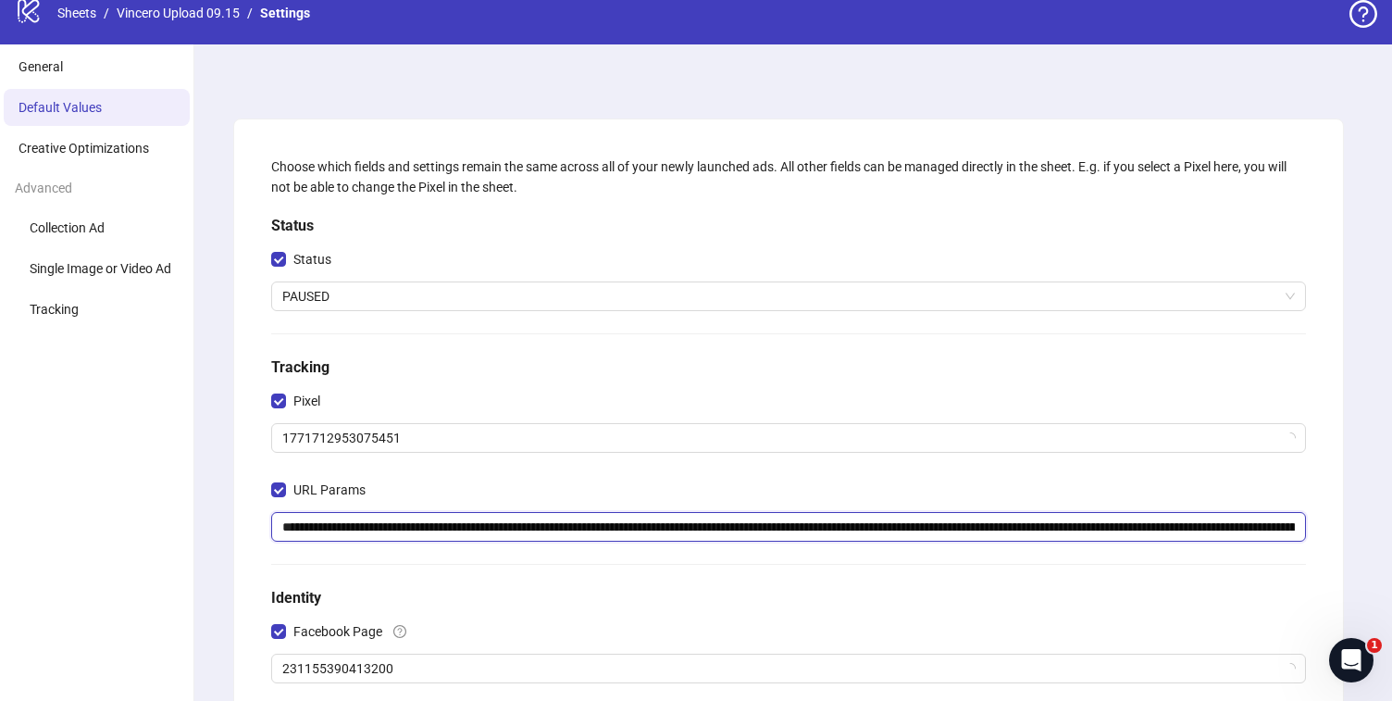
click at [405, 527] on input "**********" at bounding box center [788, 527] width 1035 height 30
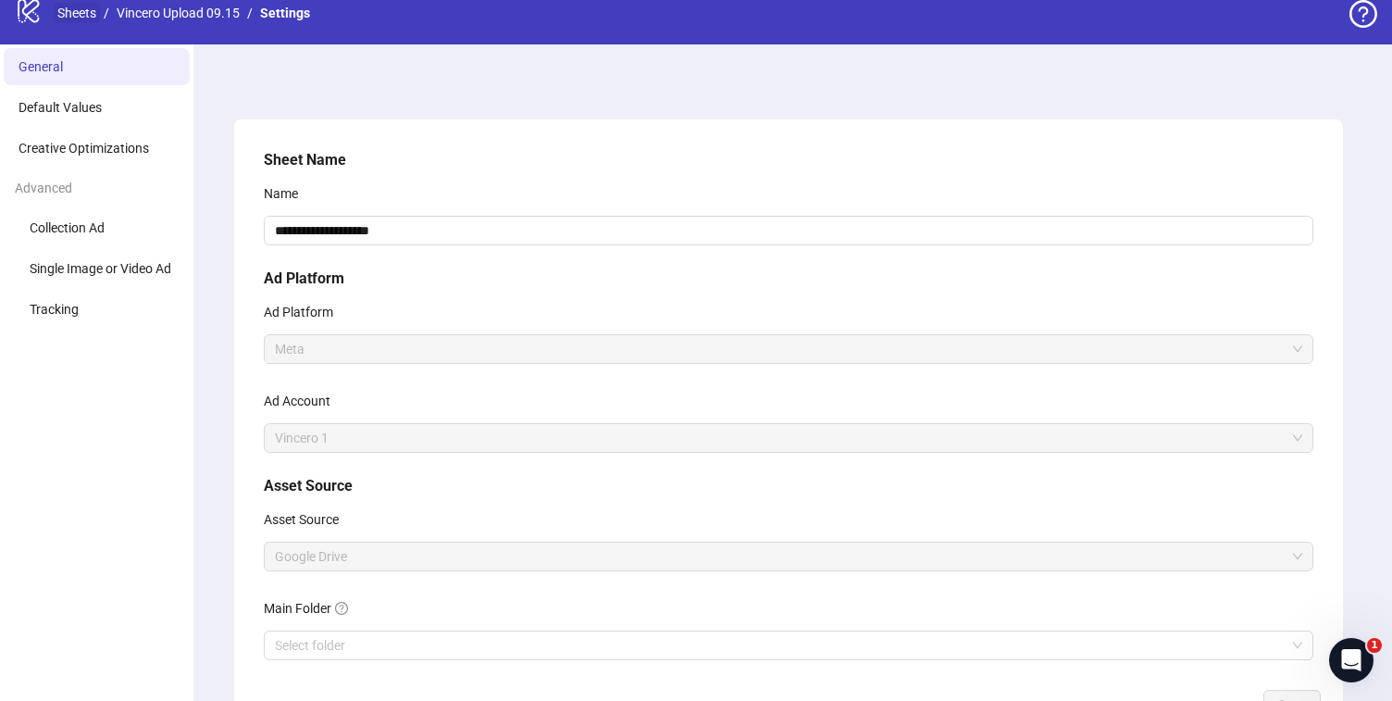
click at [90, 17] on link "Sheets" at bounding box center [77, 13] width 46 height 20
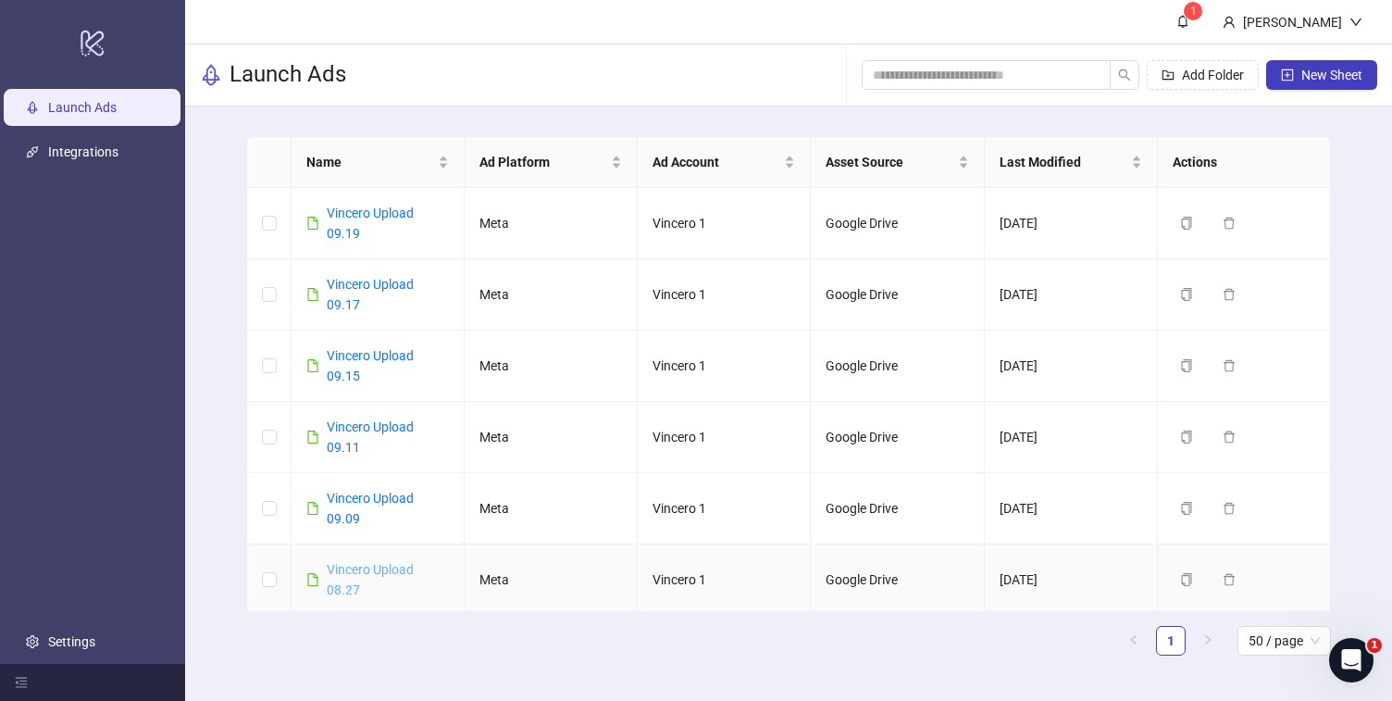
click at [343, 589] on link "Vincero Upload 08.27" at bounding box center [370, 579] width 87 height 35
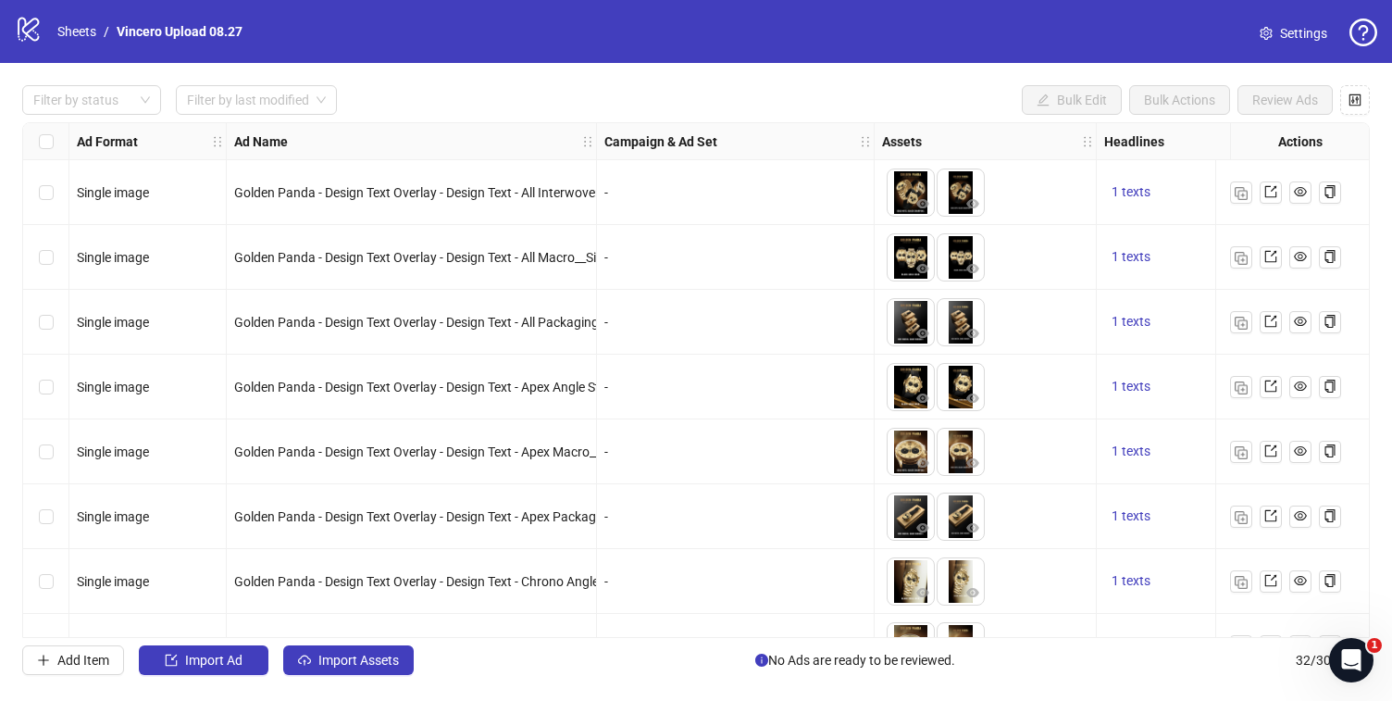
click at [1289, 33] on span "Settings" at bounding box center [1303, 33] width 47 height 20
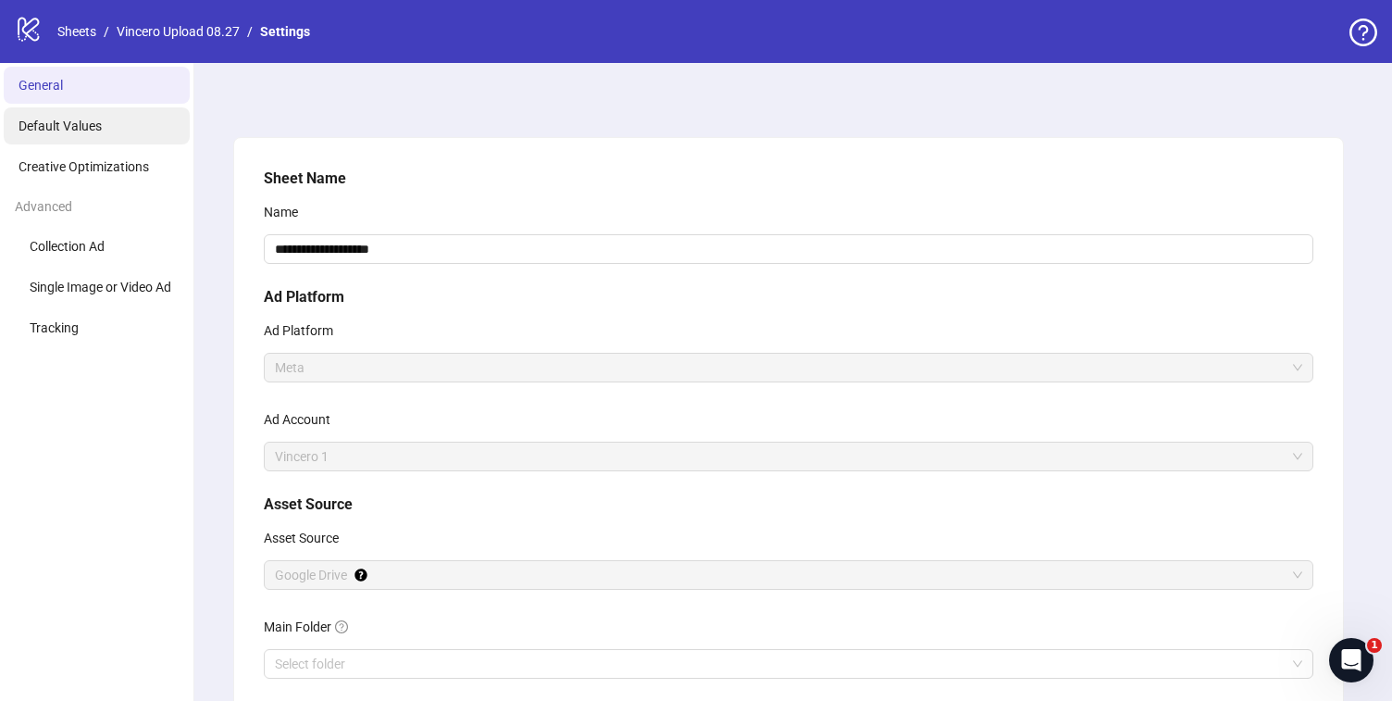
click at [119, 123] on li "Default Values" at bounding box center [97, 125] width 186 height 37
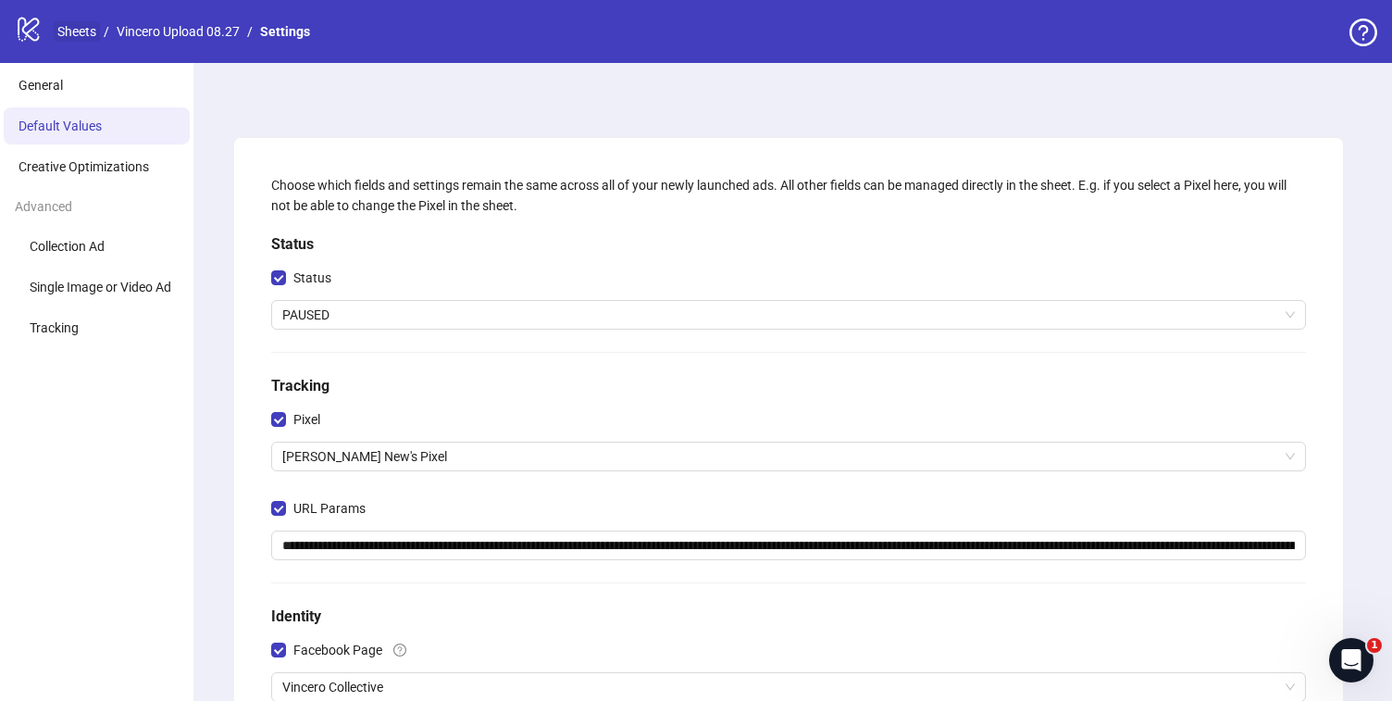
click at [76, 29] on link "Sheets" at bounding box center [77, 31] width 46 height 20
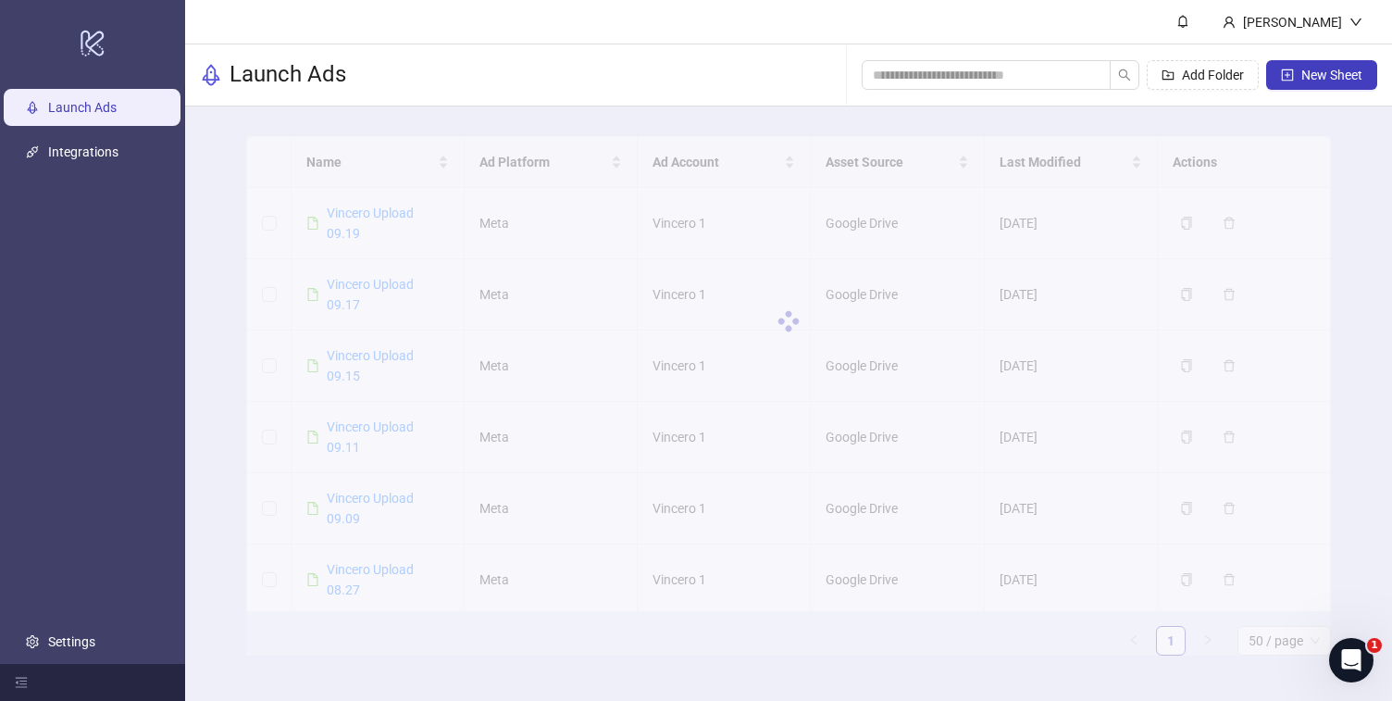
click at [347, 210] on div at bounding box center [788, 321] width 1085 height 370
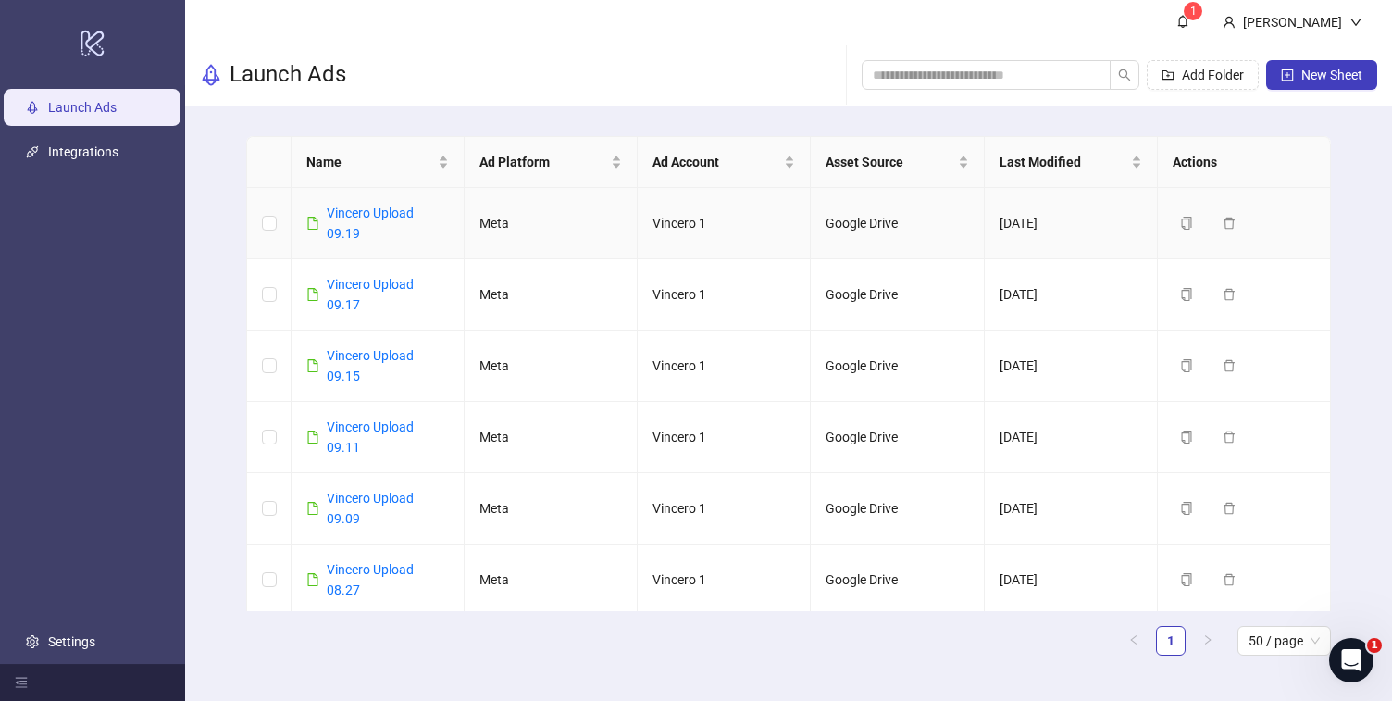
click at [347, 210] on link "Vincero Upload 09.19" at bounding box center [370, 222] width 87 height 35
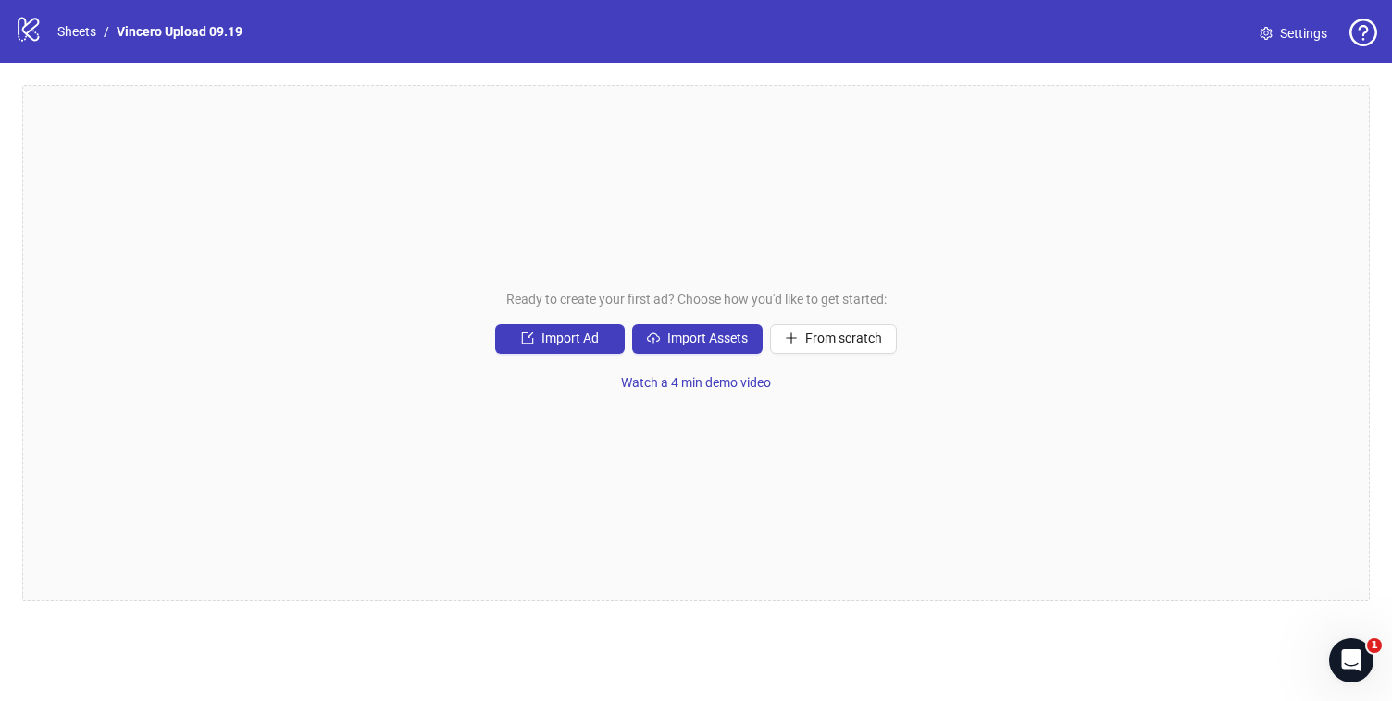
click at [1286, 34] on span "Settings" at bounding box center [1303, 33] width 47 height 20
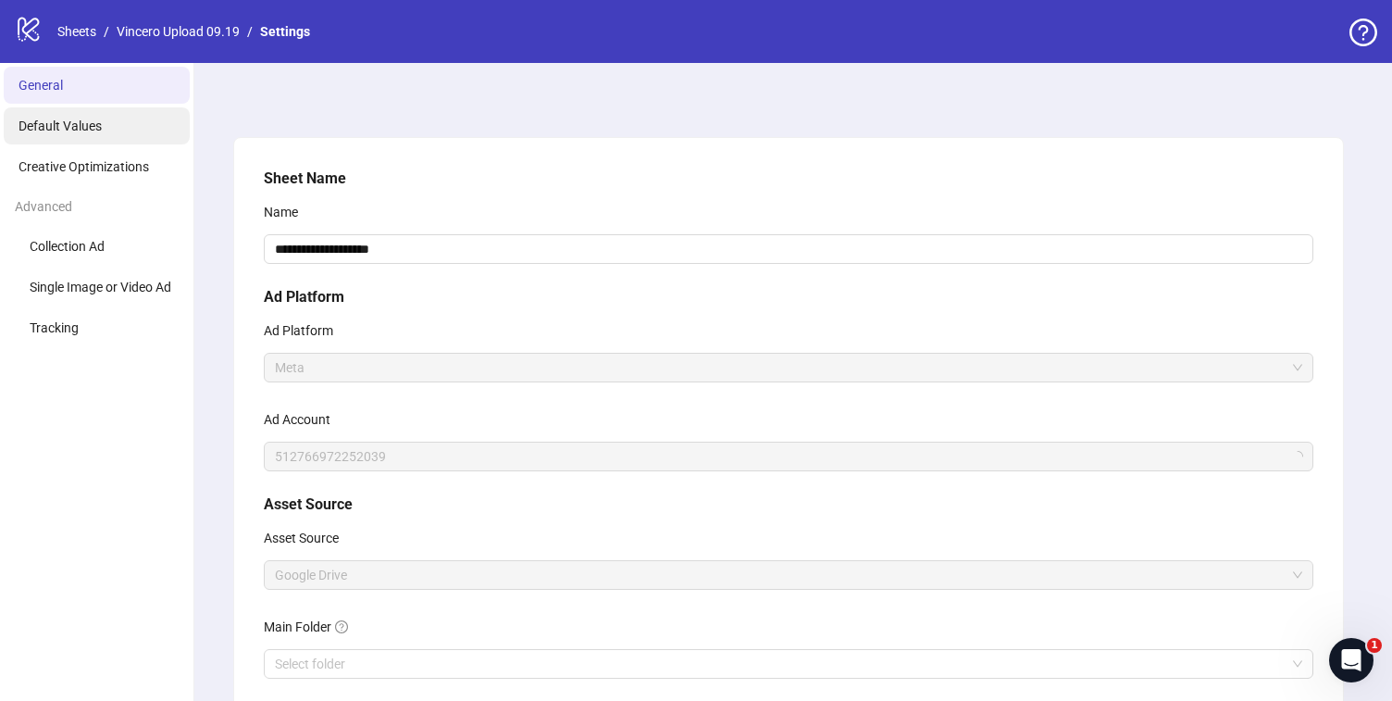
click at [84, 123] on span "Default Values" at bounding box center [60, 125] width 83 height 15
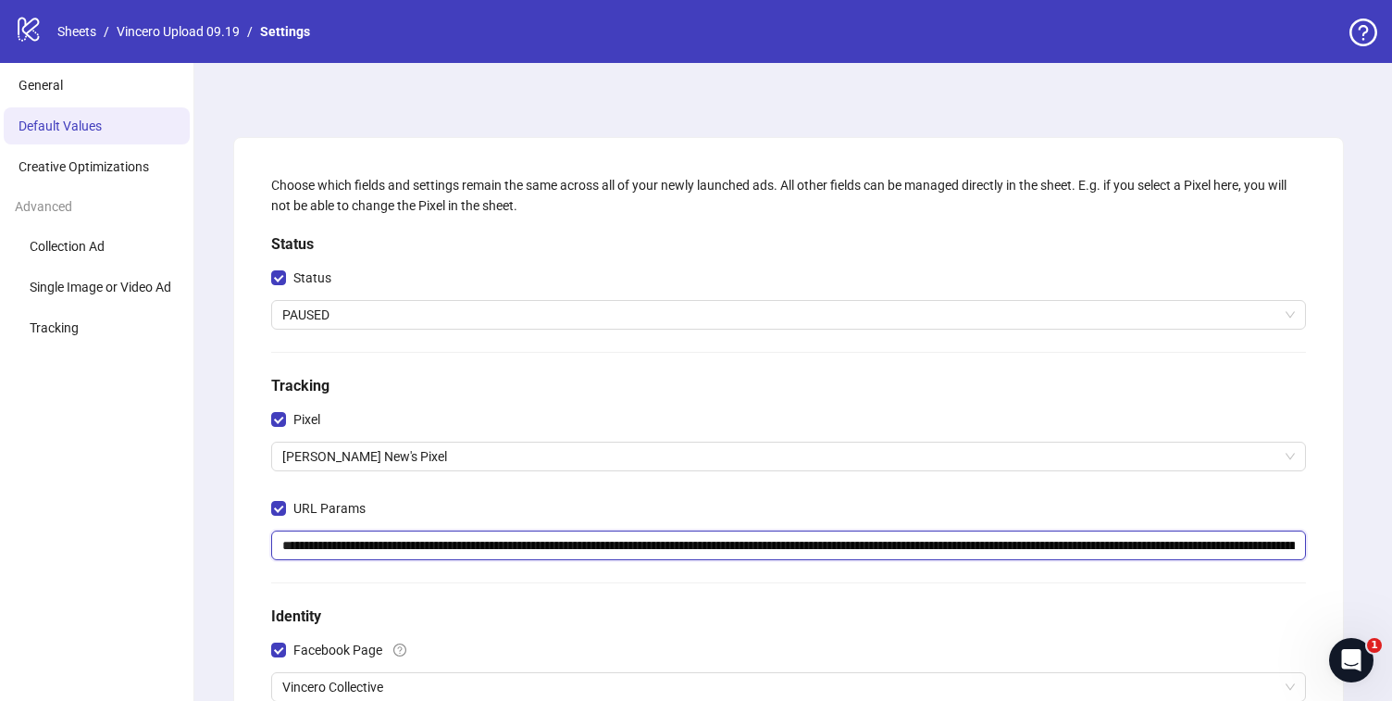
click at [570, 540] on input "**********" at bounding box center [788, 545] width 1035 height 30
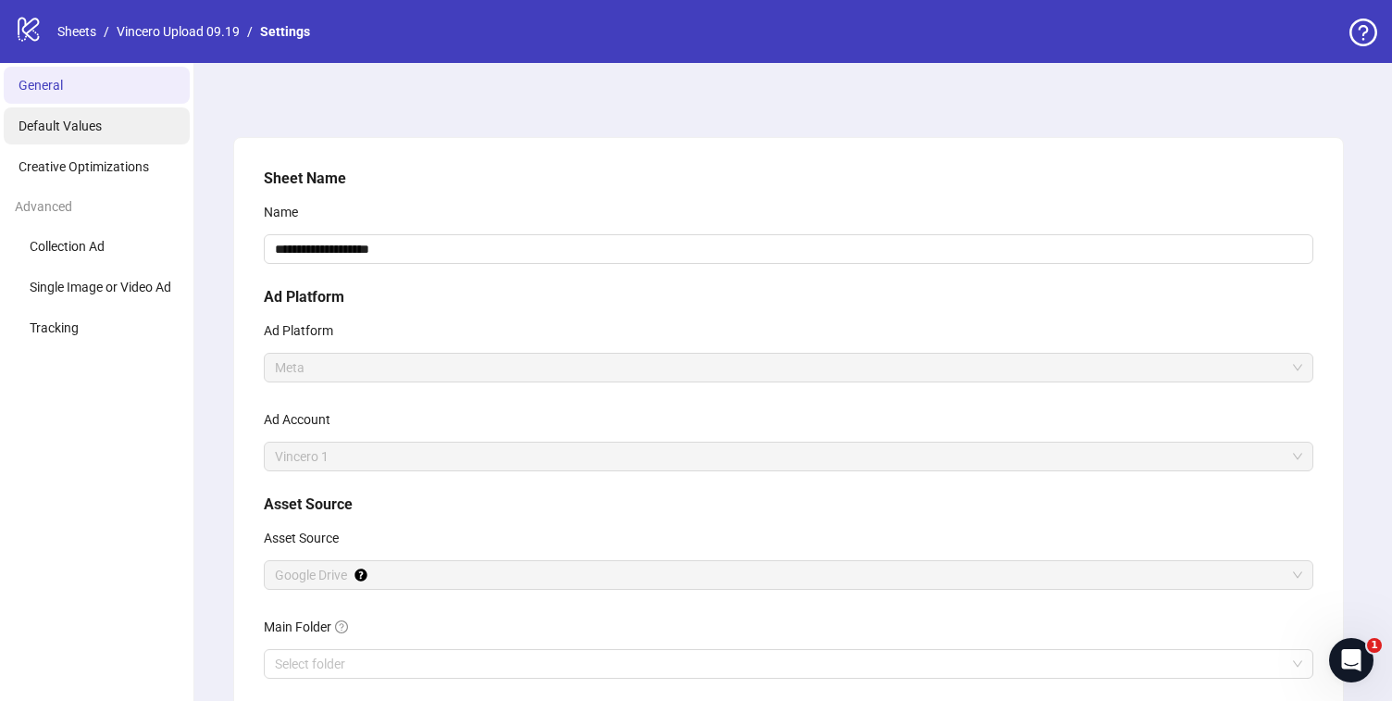
click at [93, 127] on span "Default Values" at bounding box center [60, 125] width 83 height 15
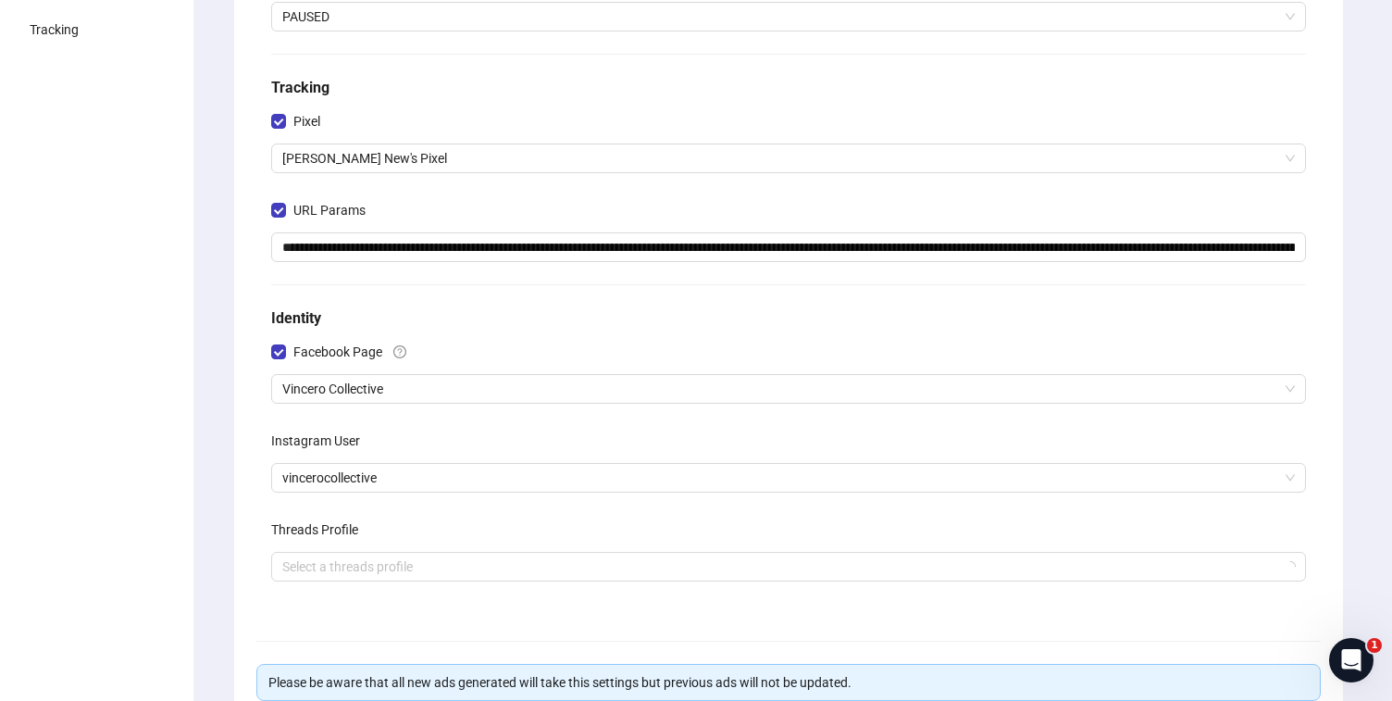
scroll to position [267, 0]
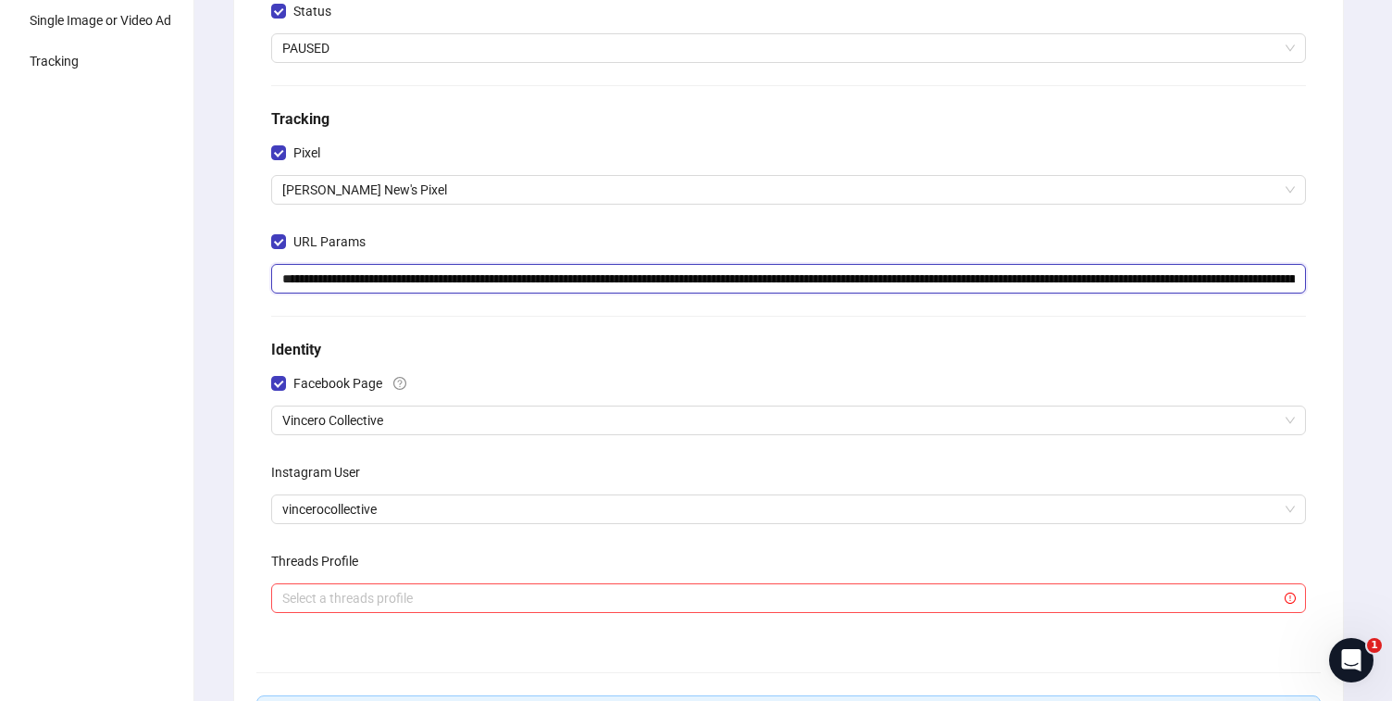
click at [625, 288] on input "**********" at bounding box center [788, 279] width 1035 height 30
click at [646, 327] on div "**********" at bounding box center [789, 271] width 1050 height 741
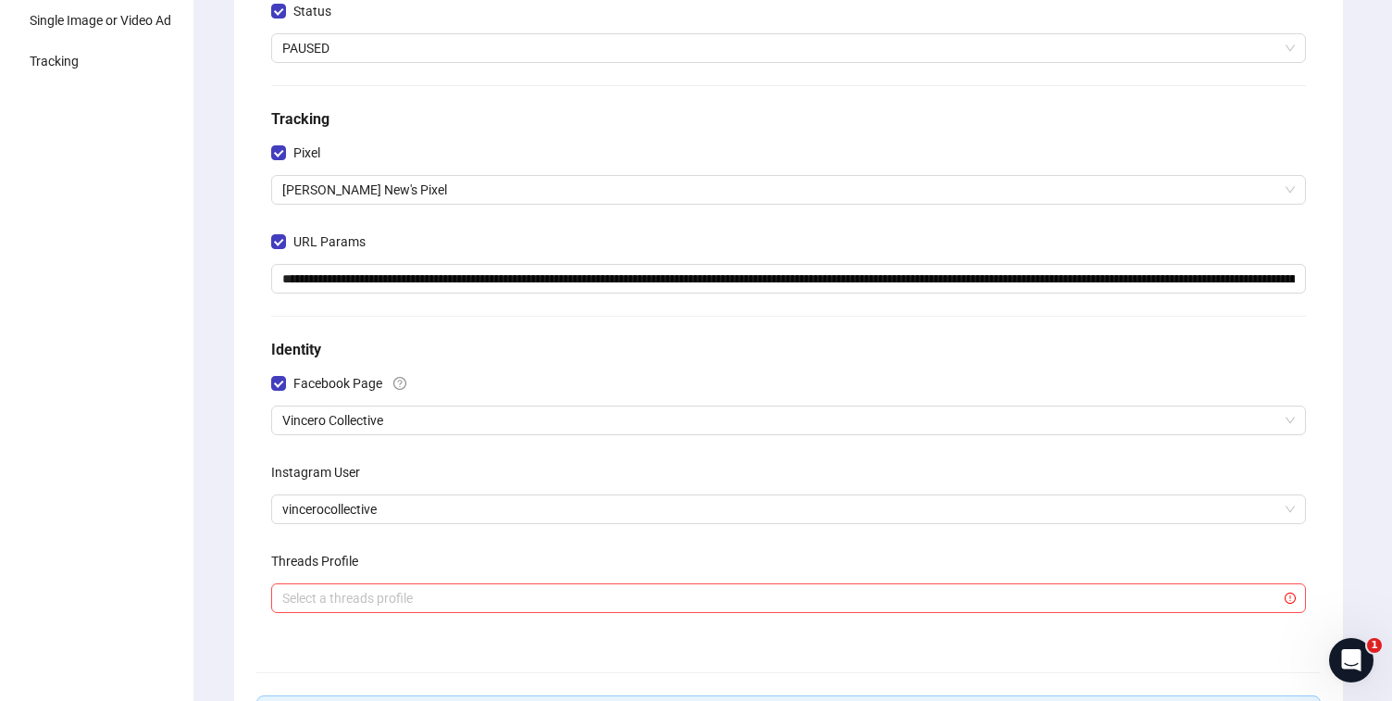
scroll to position [469, 0]
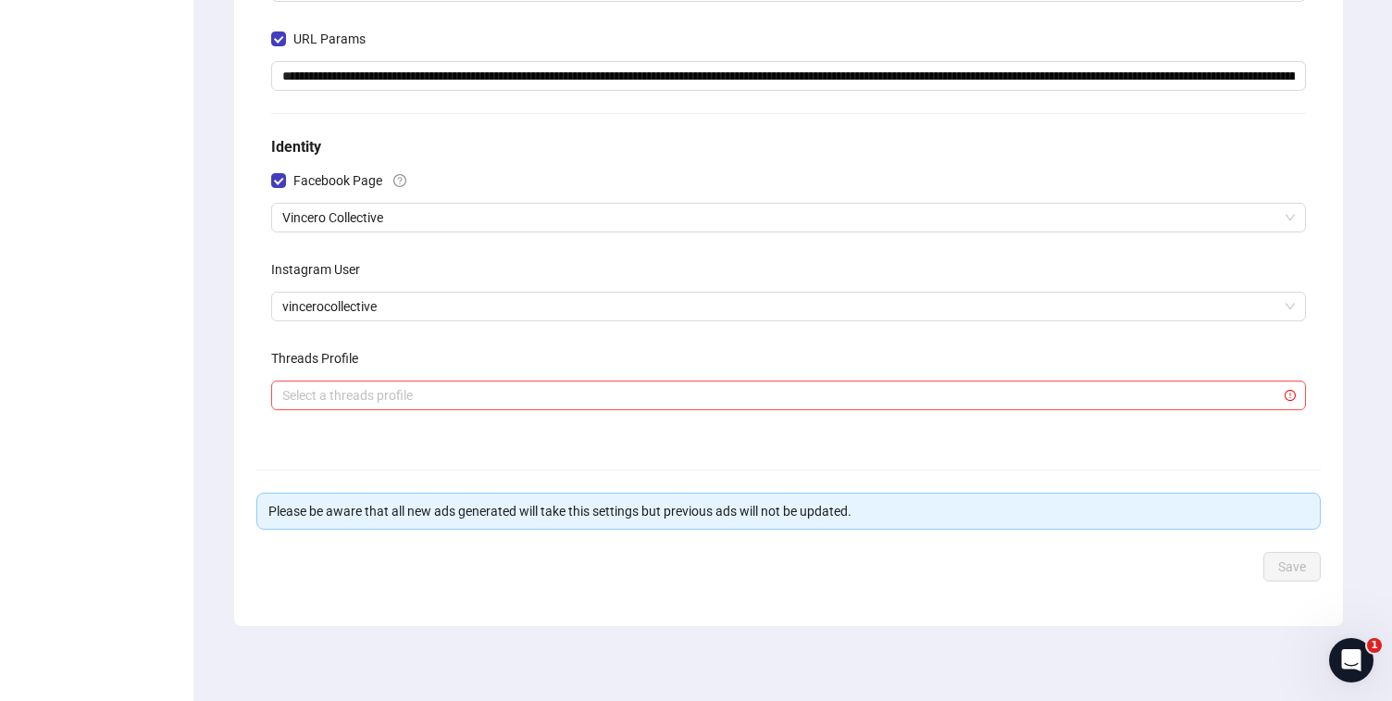
click at [959, 568] on div "Save" at bounding box center [788, 567] width 1064 height 30
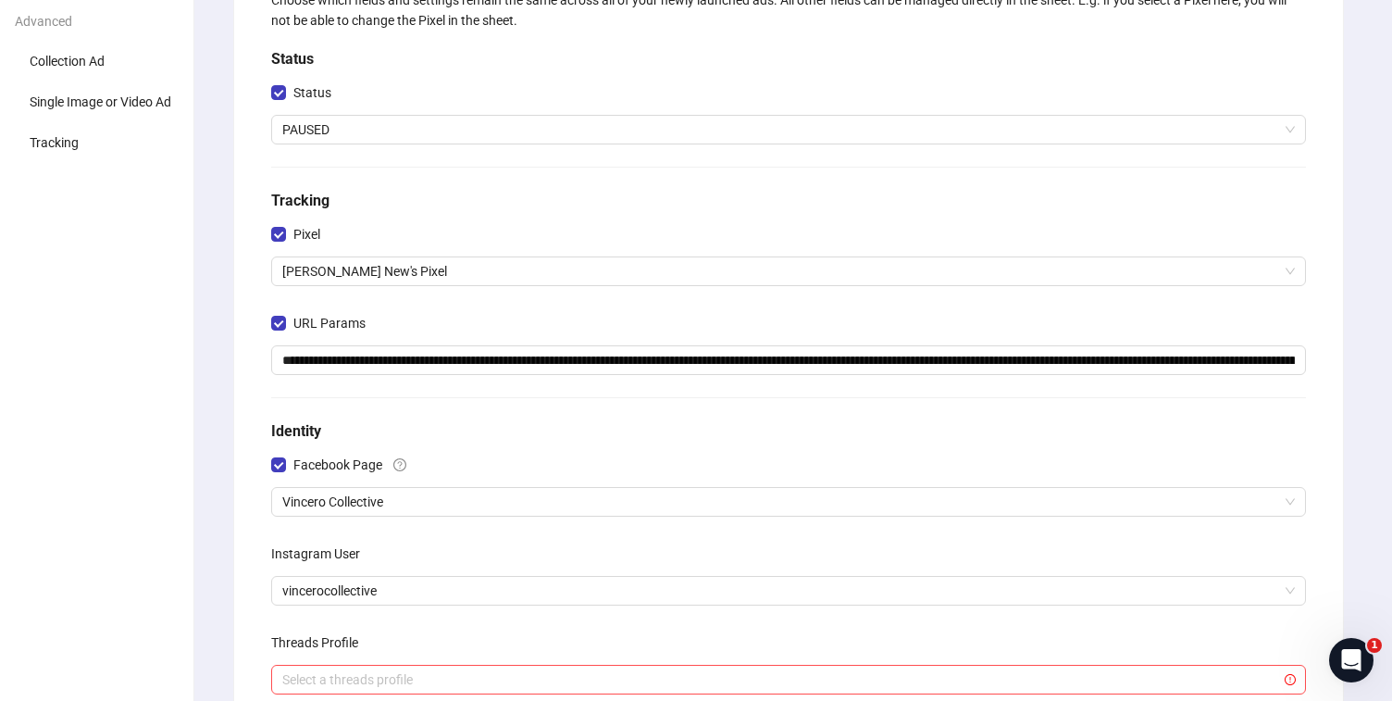
scroll to position [0, 0]
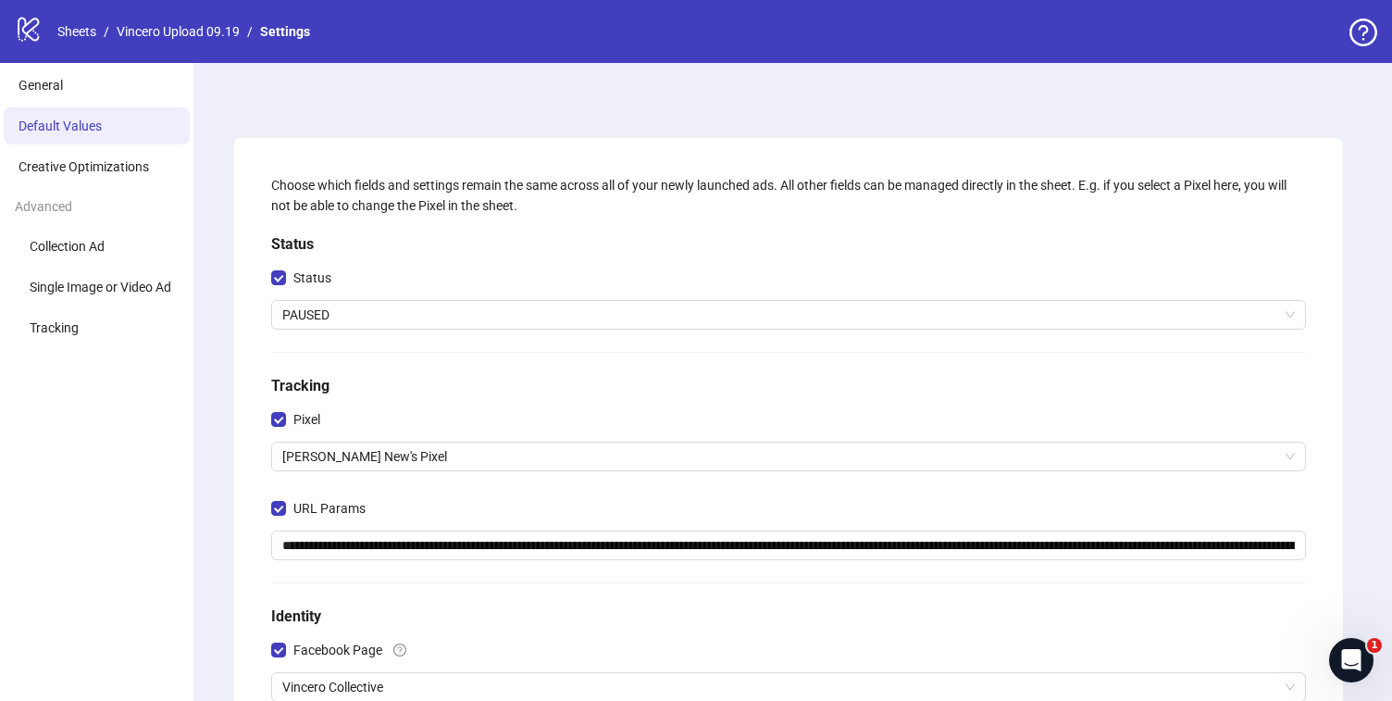
click at [179, 44] on div "logo/logo-mobile Sheets / Vincero Upload 09.19 / Settings" at bounding box center [166, 31] width 303 height 33
click at [184, 41] on link "Vincero Upload 09.19" at bounding box center [178, 31] width 130 height 20
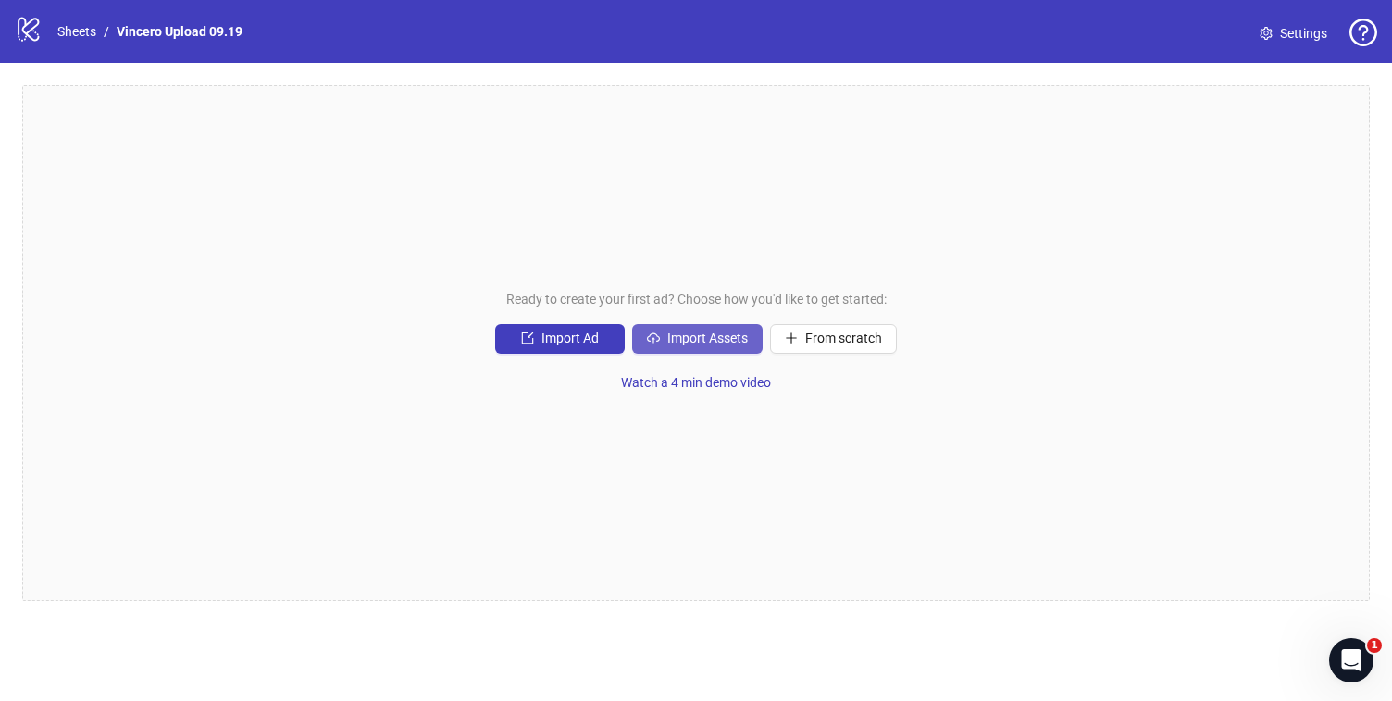
click at [690, 342] on span "Import Assets" at bounding box center [707, 337] width 81 height 15
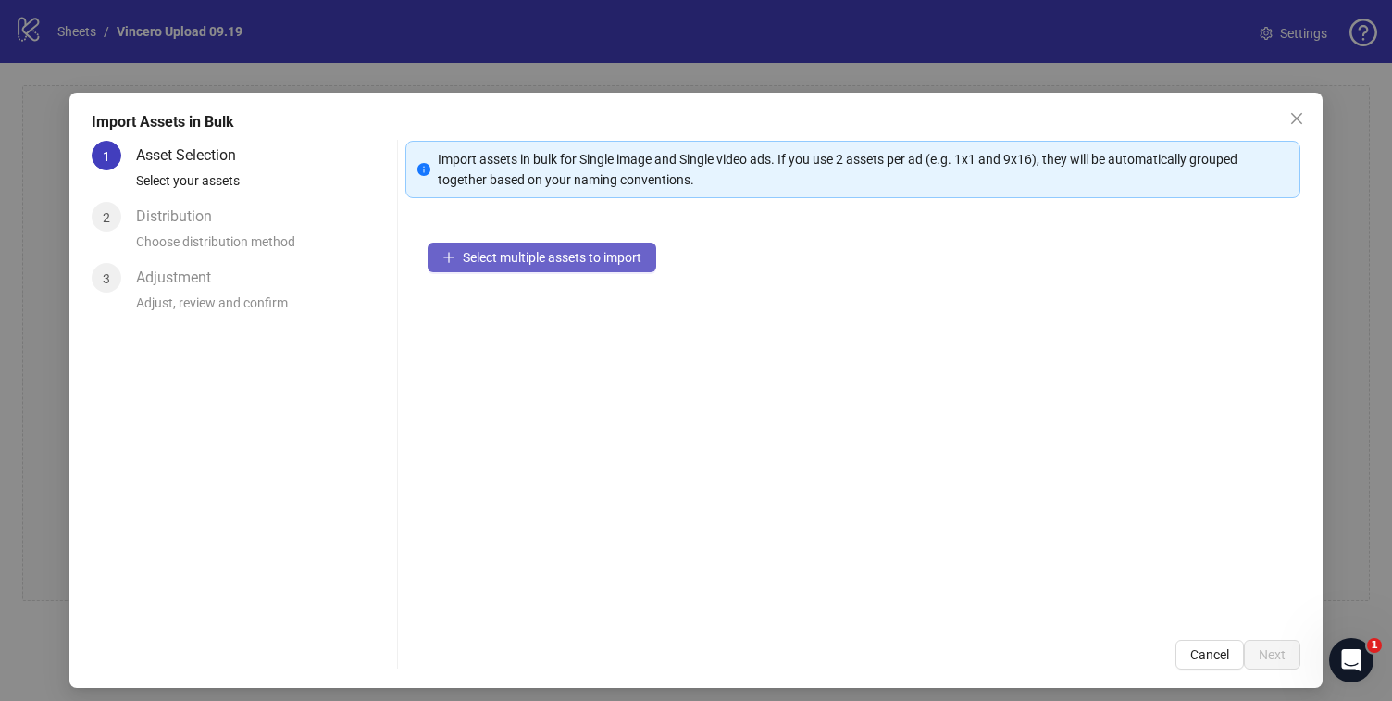
click at [618, 257] on span "Select multiple assets to import" at bounding box center [552, 257] width 179 height 15
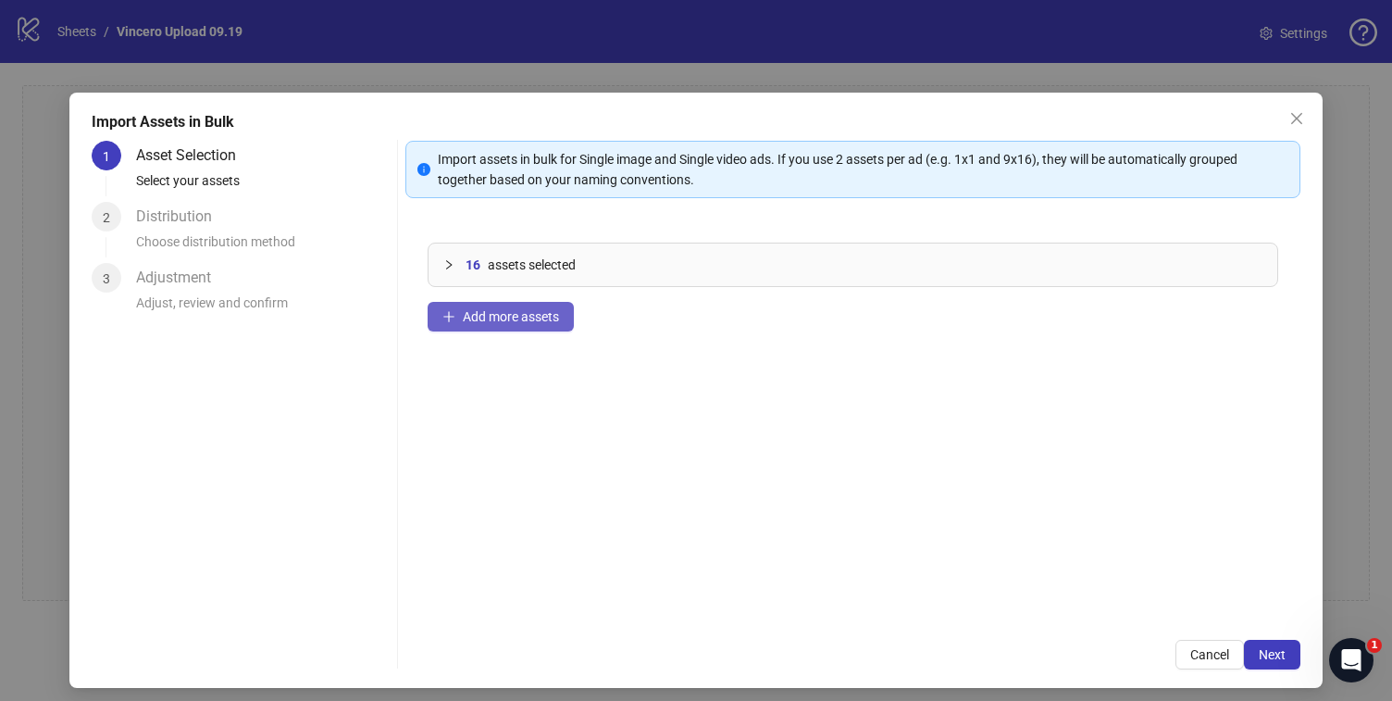
click at [549, 317] on span "Add more assets" at bounding box center [511, 316] width 96 height 15
click at [1274, 653] on span "Next" at bounding box center [1272, 654] width 27 height 15
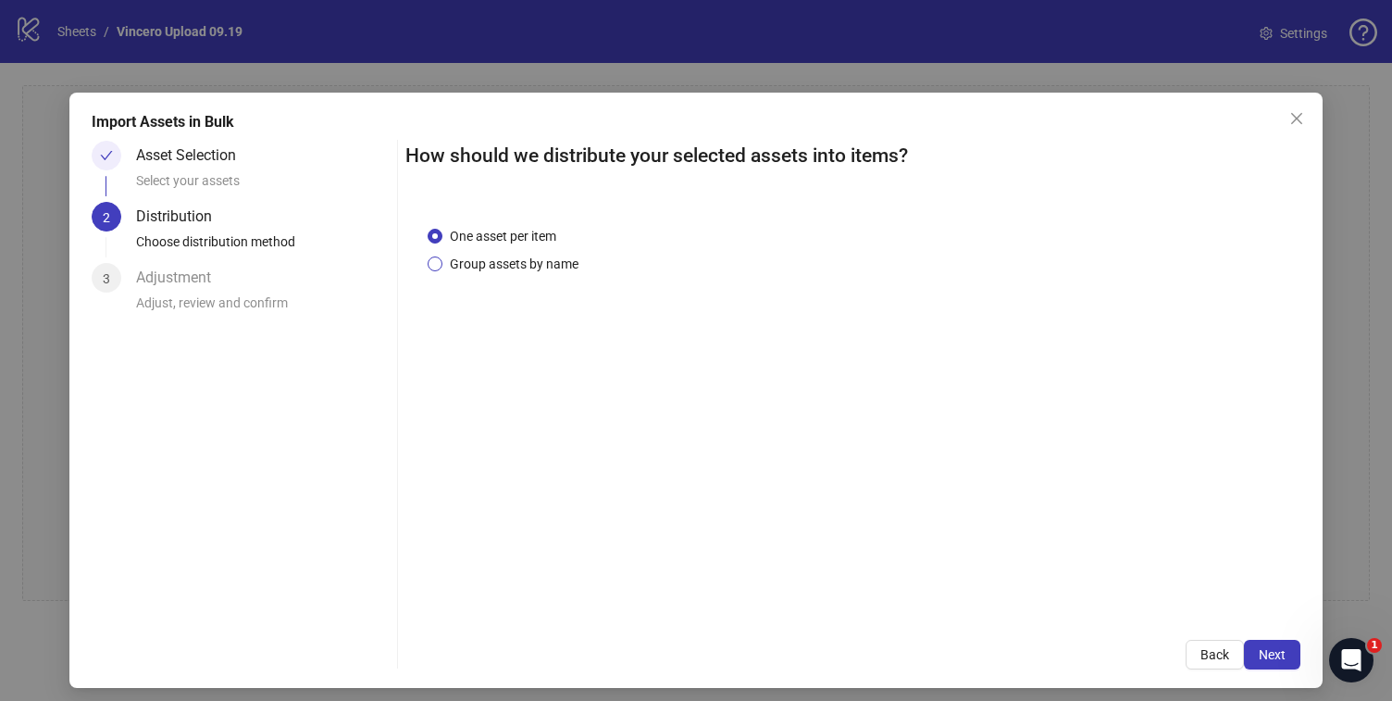
click at [528, 256] on span "Group assets by name" at bounding box center [513, 264] width 143 height 20
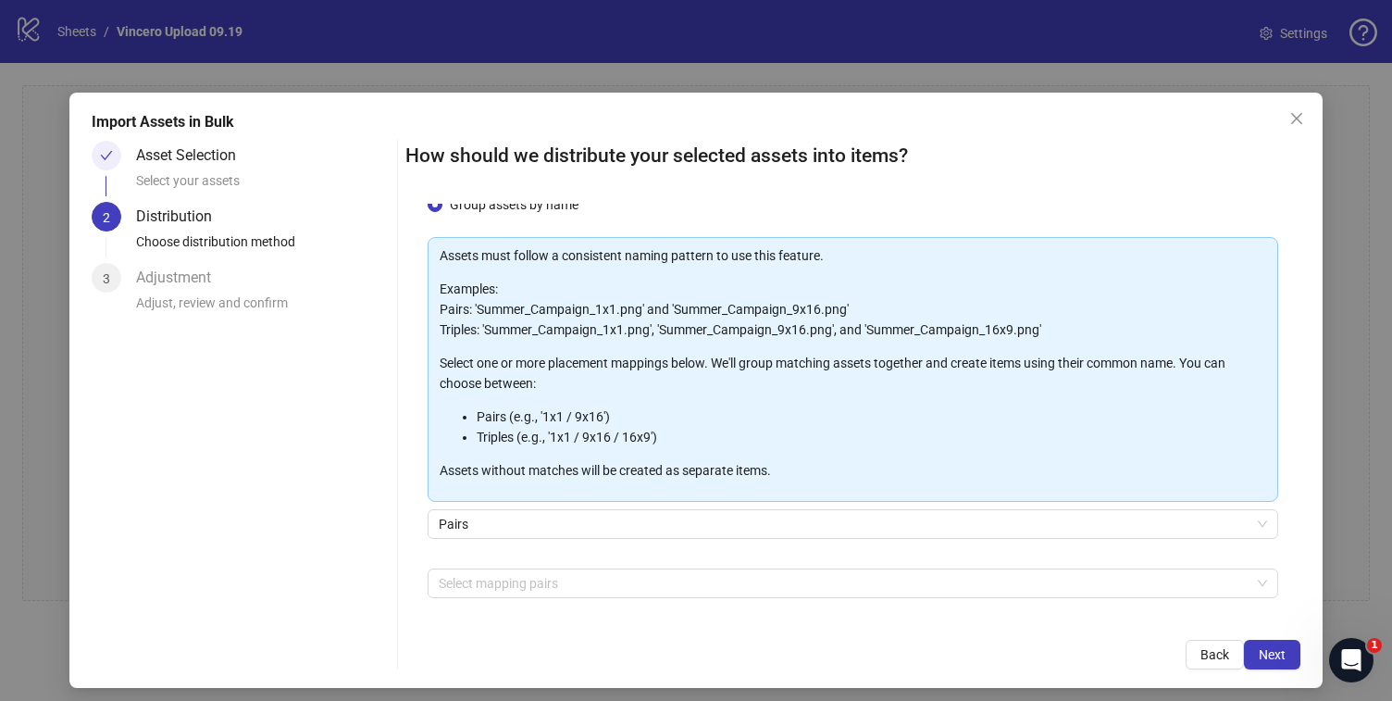
scroll to position [128, 0]
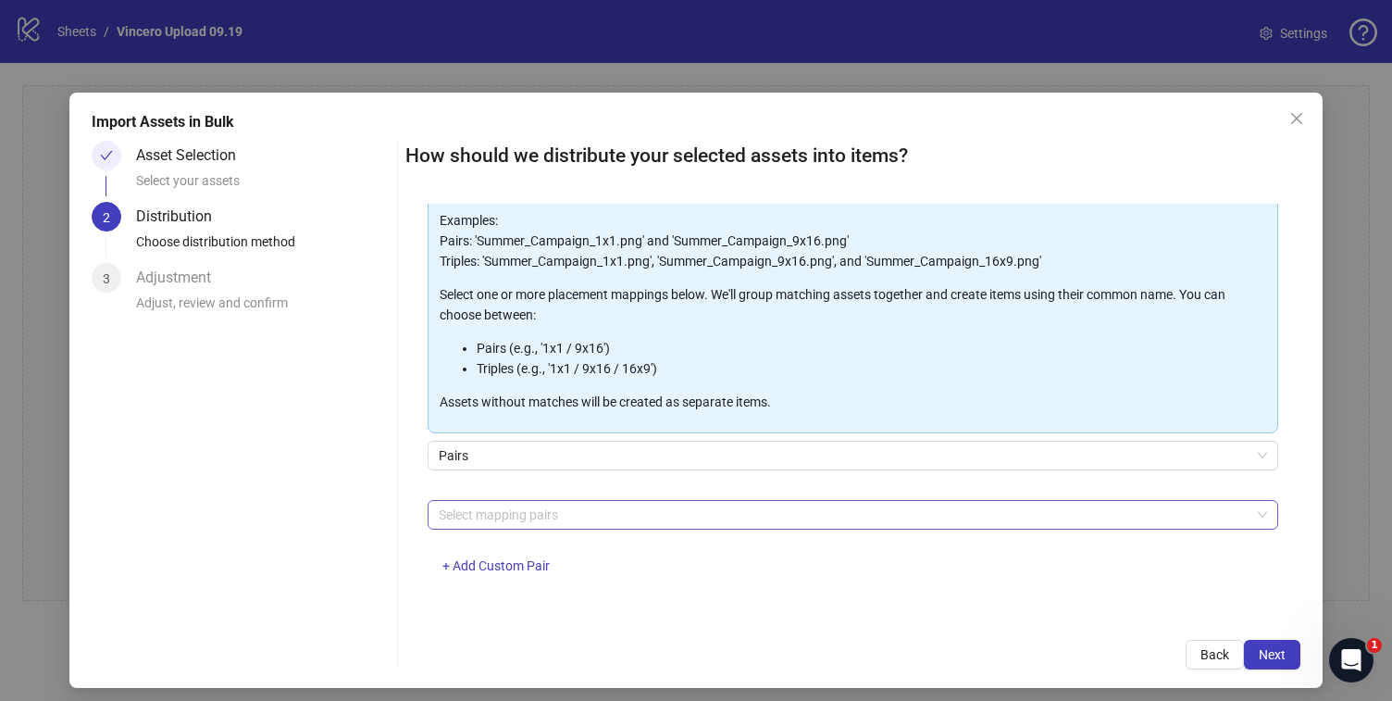
click at [520, 503] on div at bounding box center [842, 515] width 823 height 26
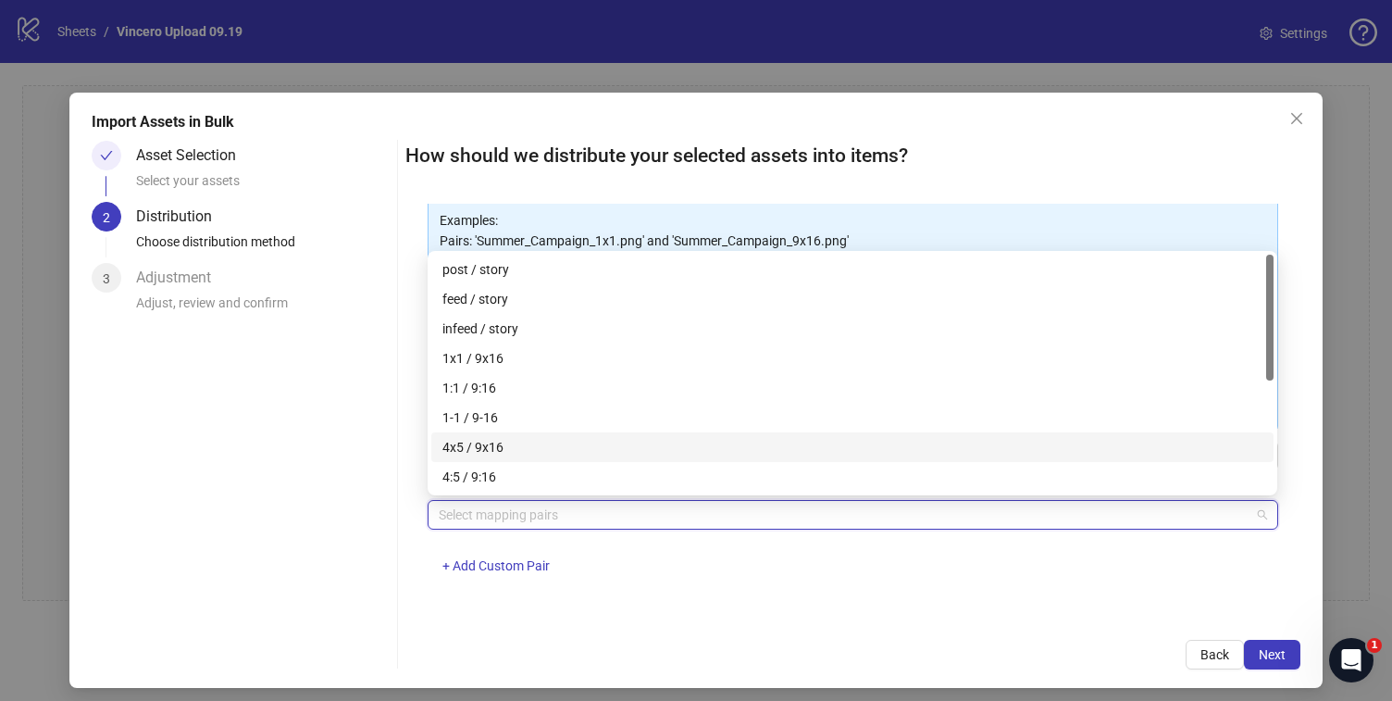
click at [522, 455] on div "4x5 / 9x16" at bounding box center [852, 447] width 820 height 20
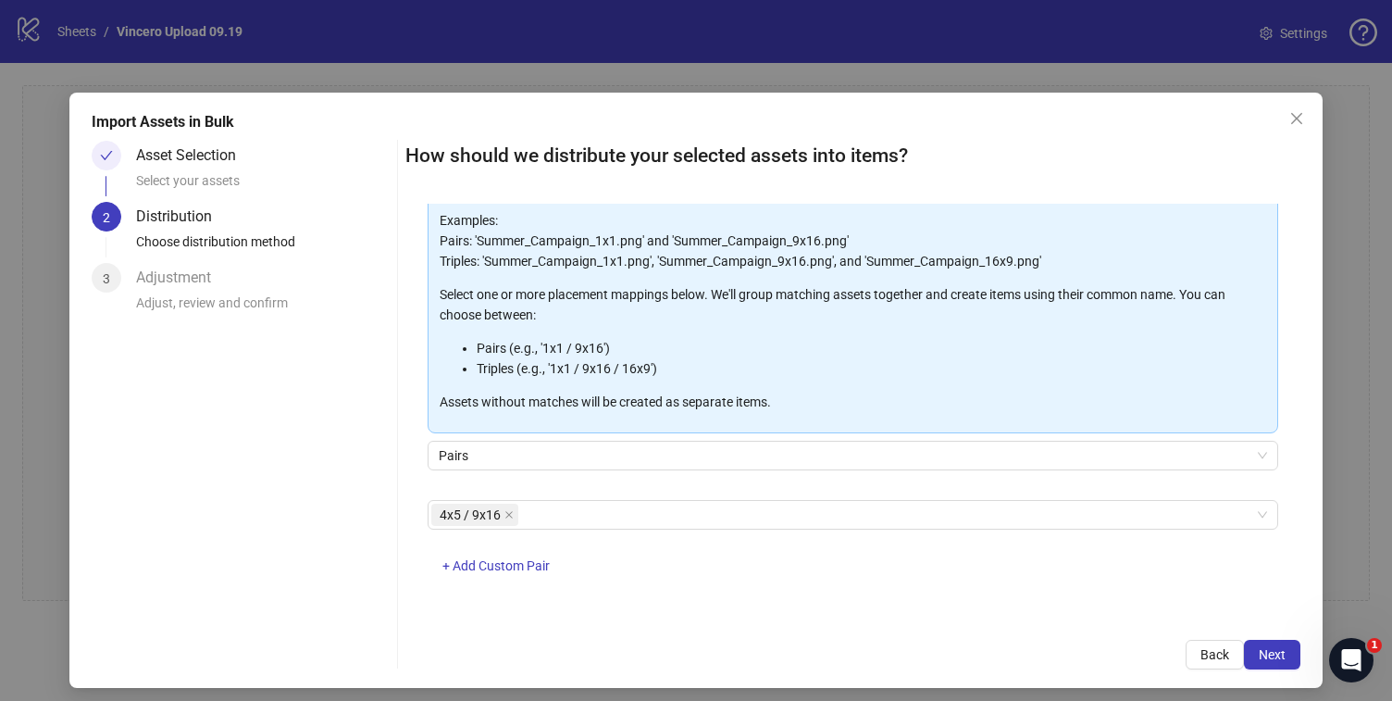
click at [644, 618] on div "How should we distribute your selected assets into items? One asset per item Gr…" at bounding box center [852, 405] width 894 height 528
click at [1265, 660] on span "Next" at bounding box center [1272, 654] width 27 height 15
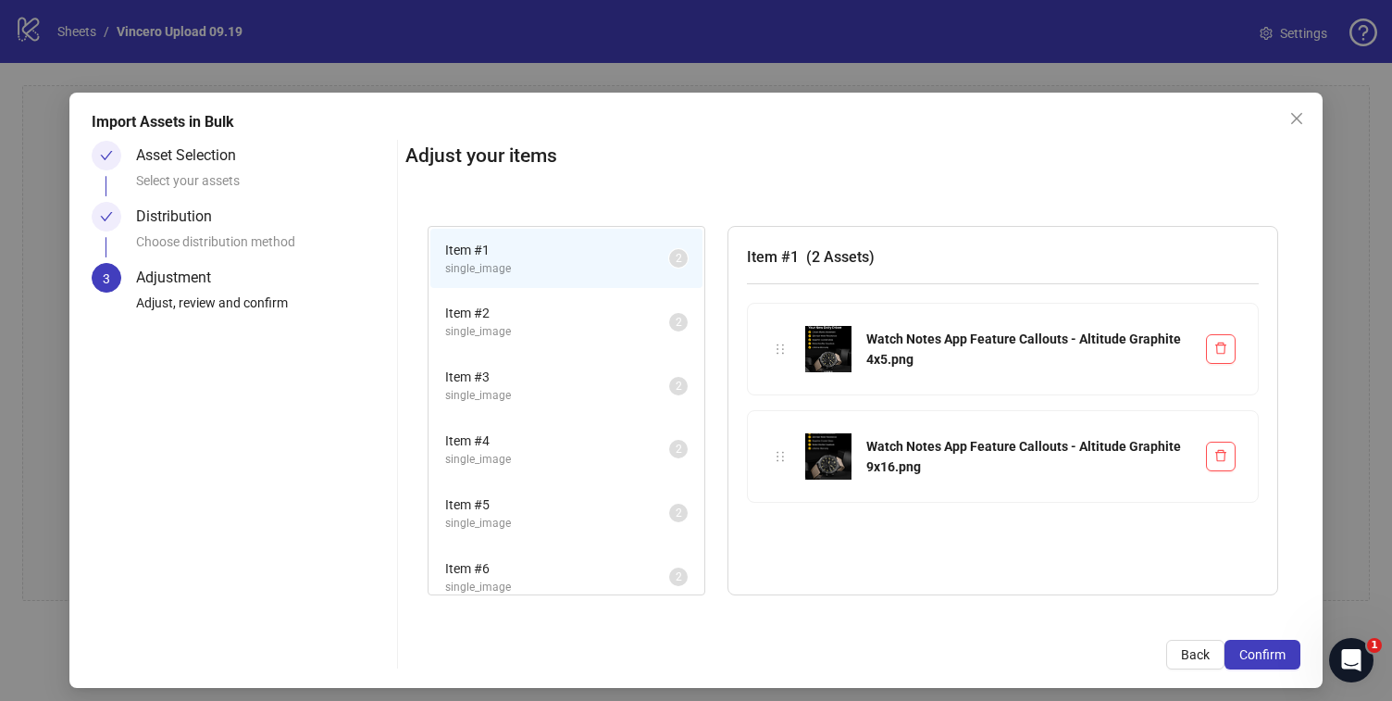
scroll to position [142, 0]
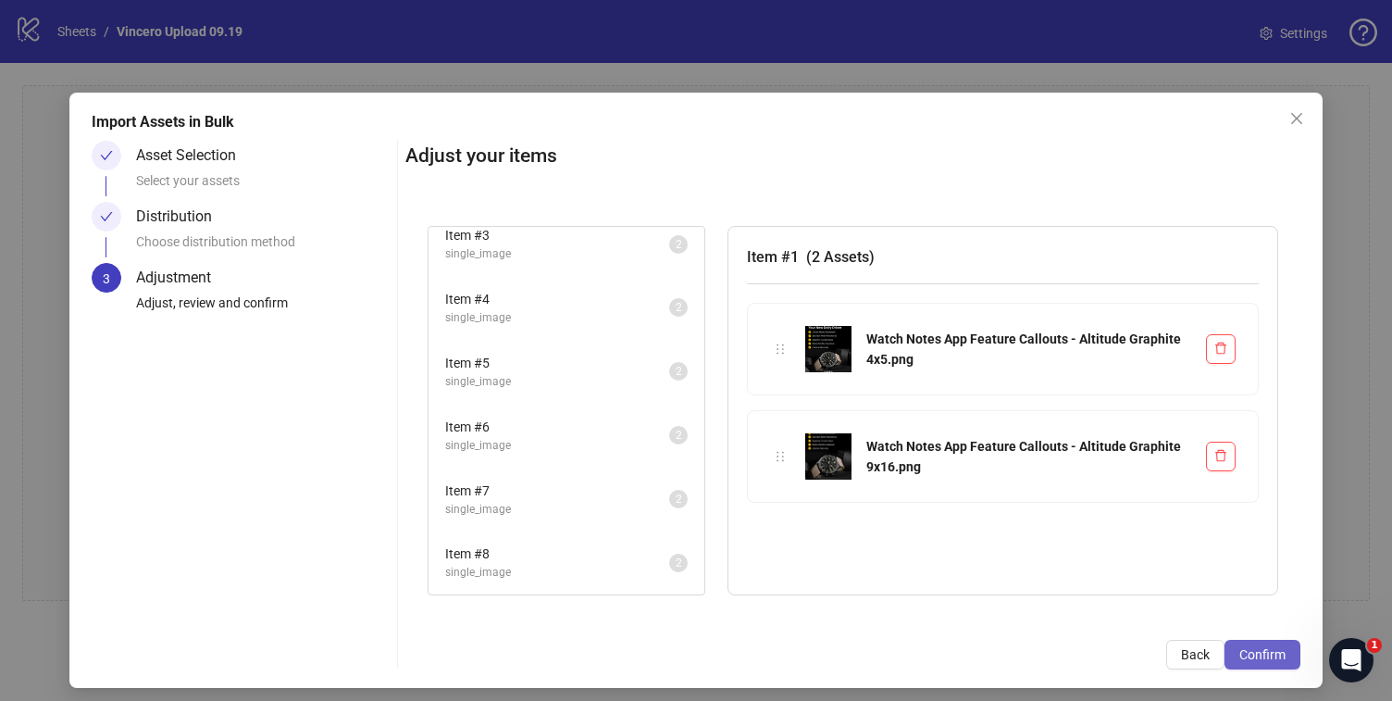
click at [1266, 654] on span "Confirm" at bounding box center [1262, 654] width 46 height 15
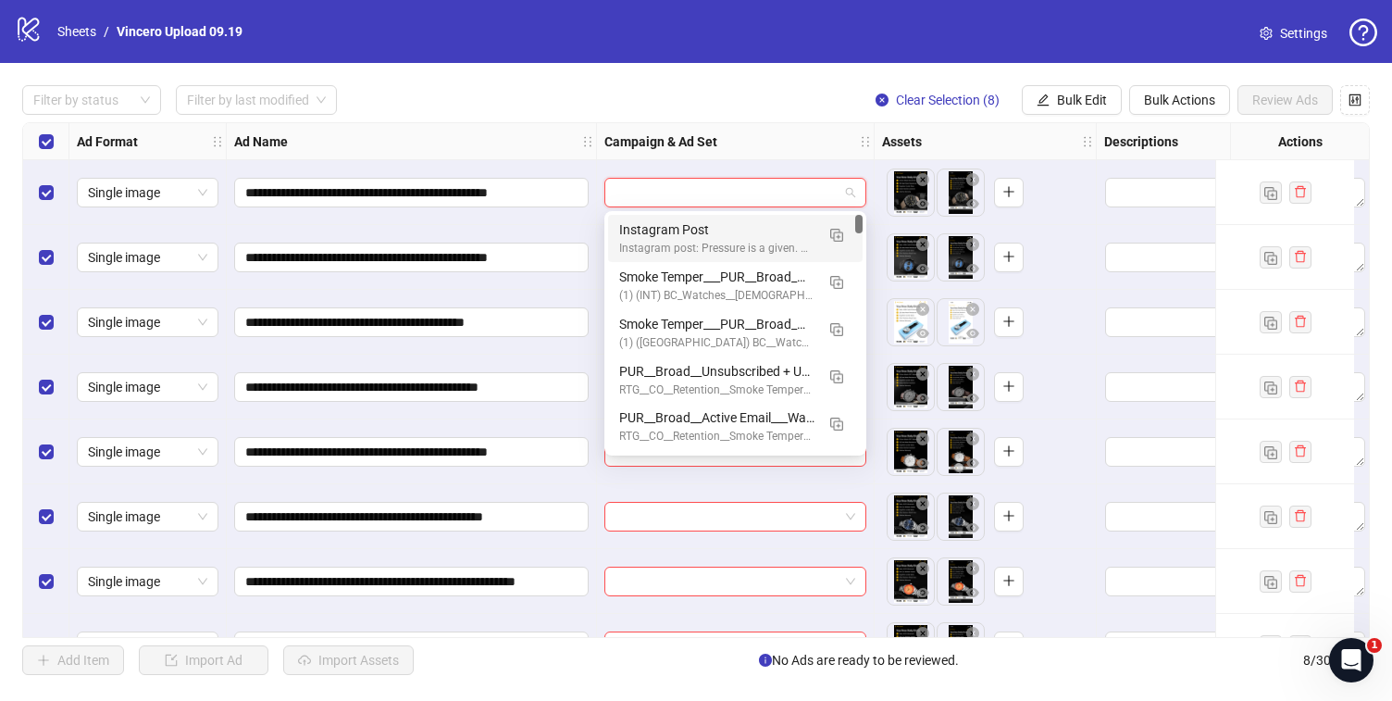
click at [733, 187] on input "search" at bounding box center [726, 193] width 223 height 28
